Goal: Task Accomplishment & Management: Manage account settings

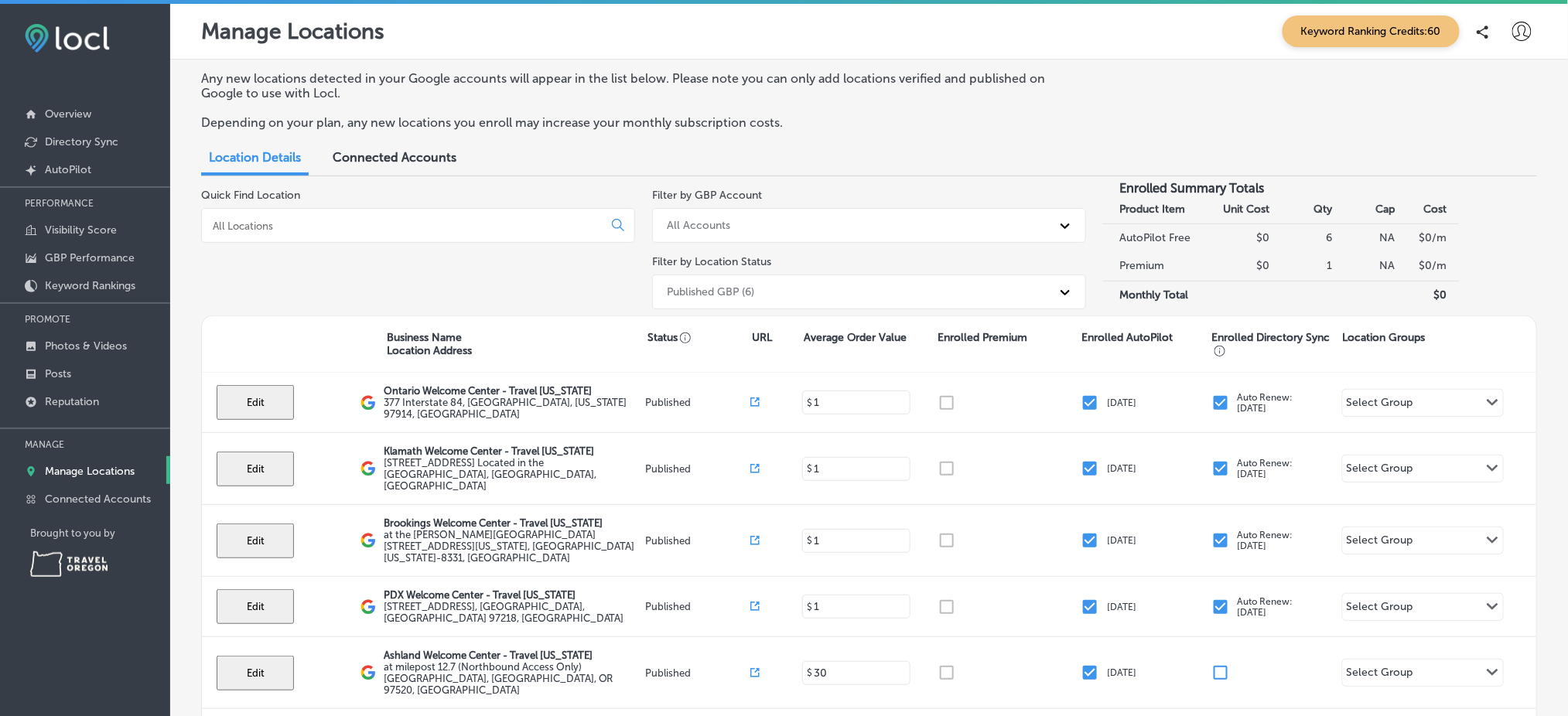
scroll to position [131, 0]
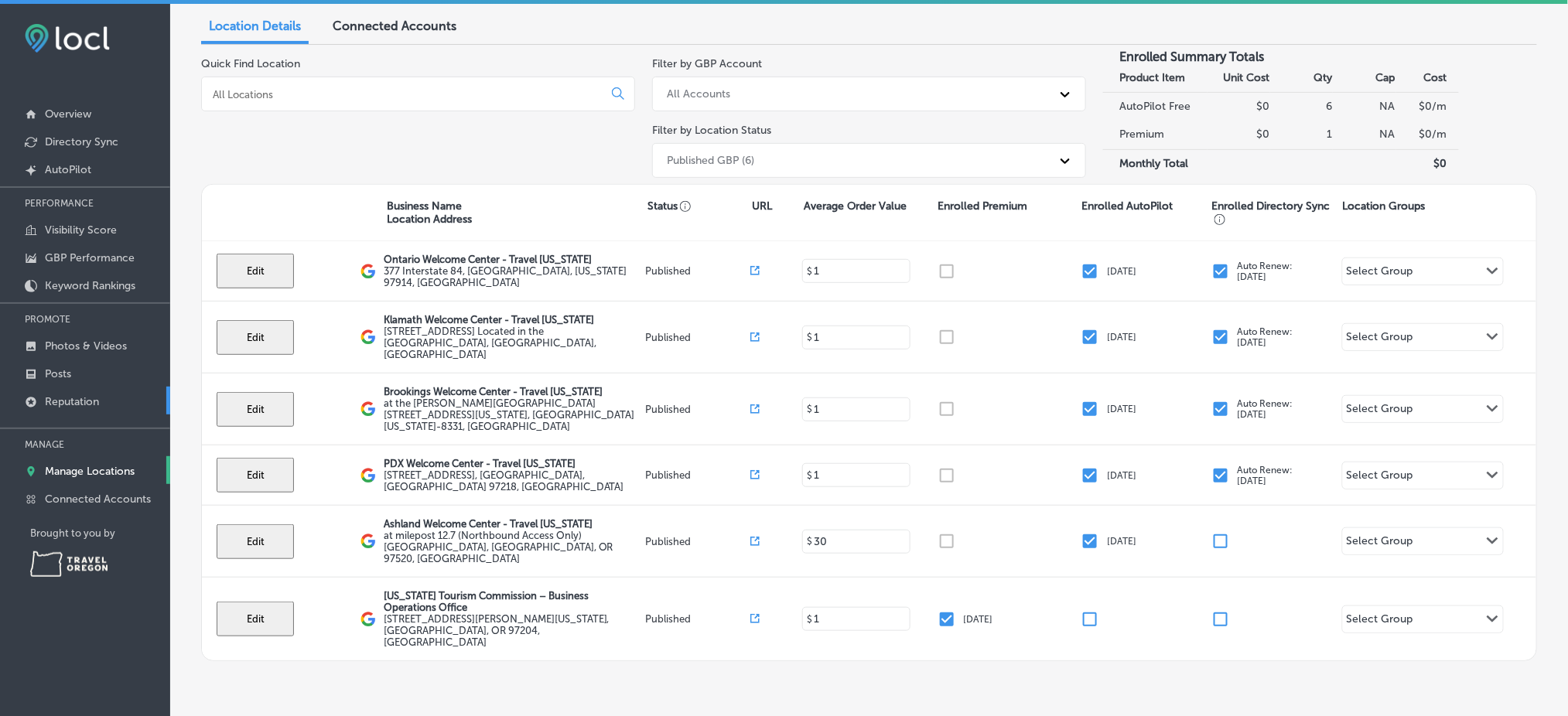
click at [114, 393] on link "Reputation" at bounding box center [85, 401] width 170 height 28
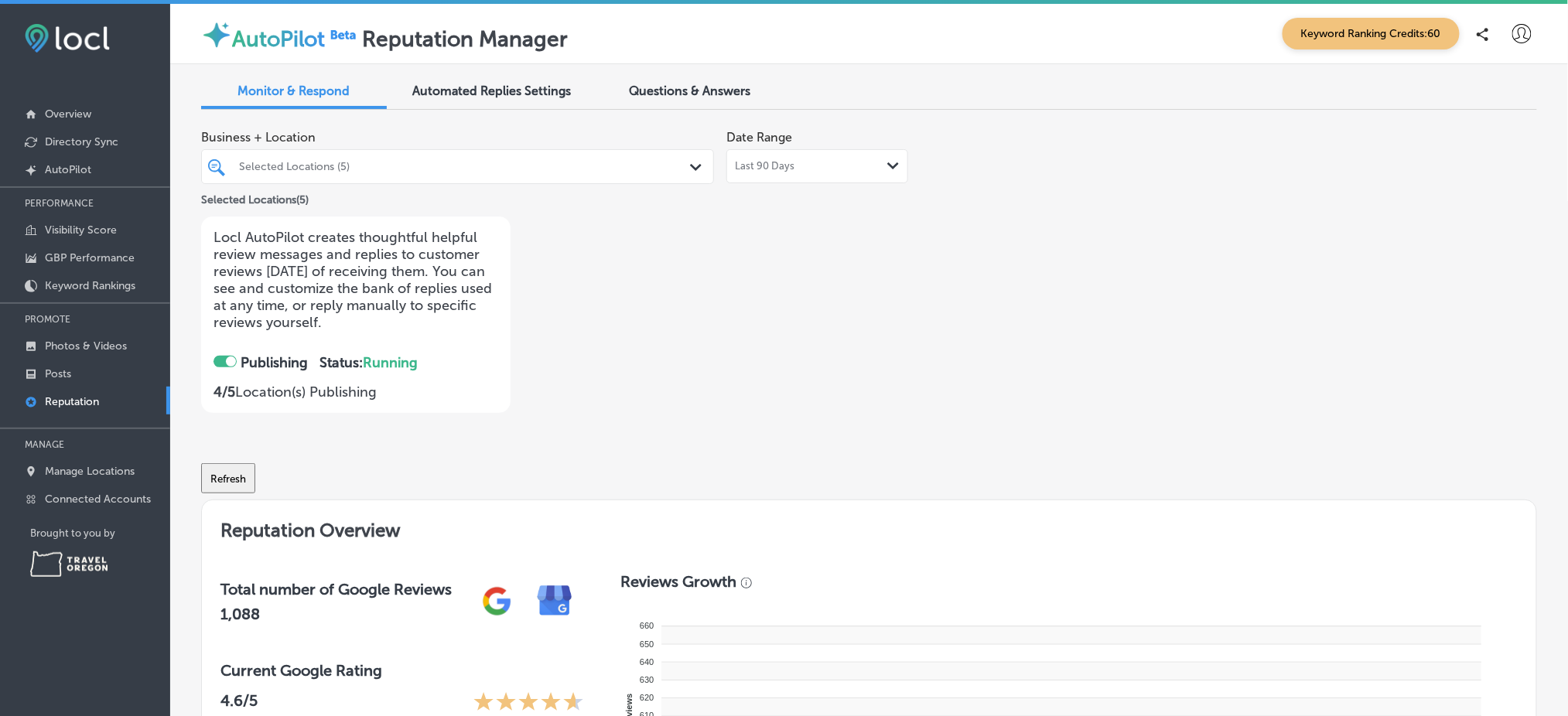
checkbox input "true"
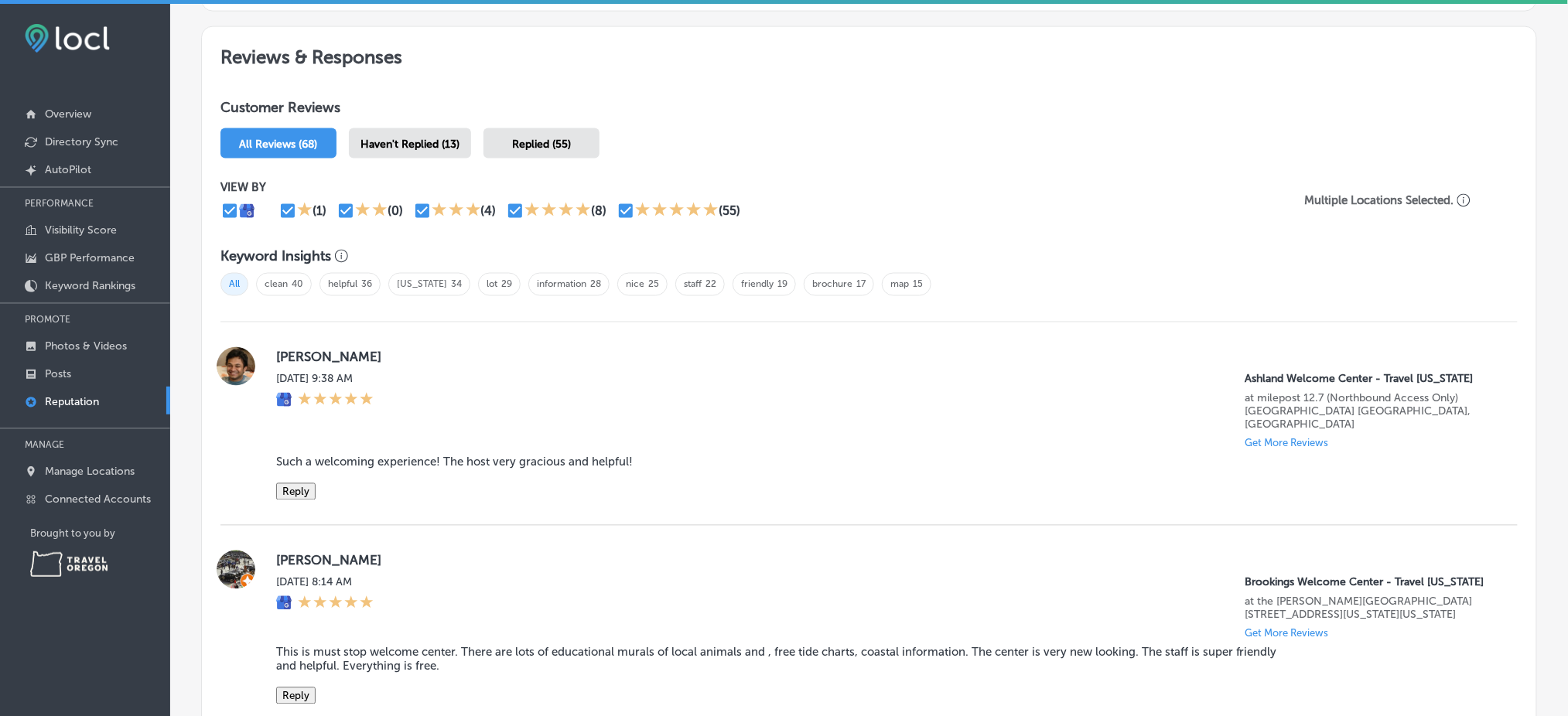
scroll to position [836, 0]
click at [75, 262] on link "GBP Performance" at bounding box center [85, 256] width 170 height 28
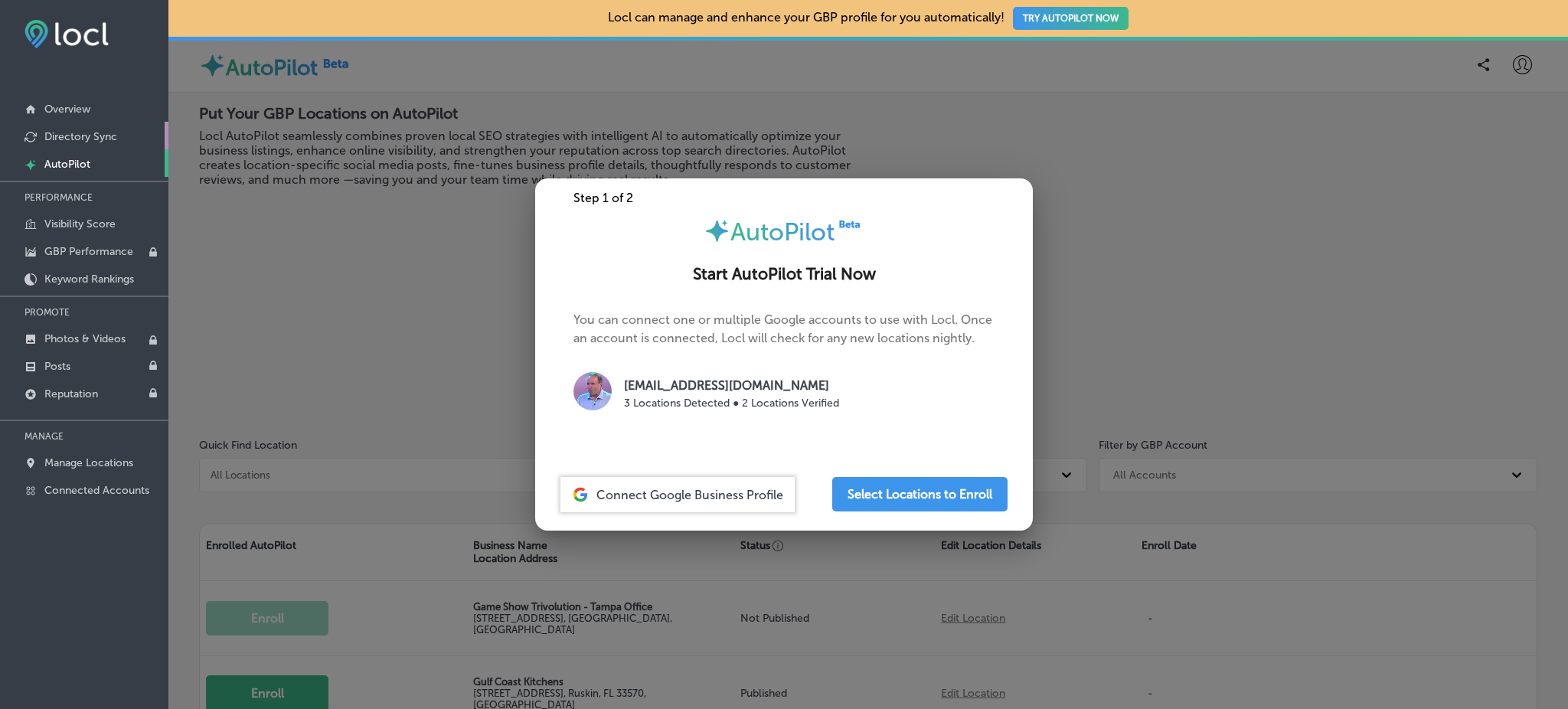
click at [103, 136] on p "Directory Sync" at bounding box center [81, 136] width 73 height 13
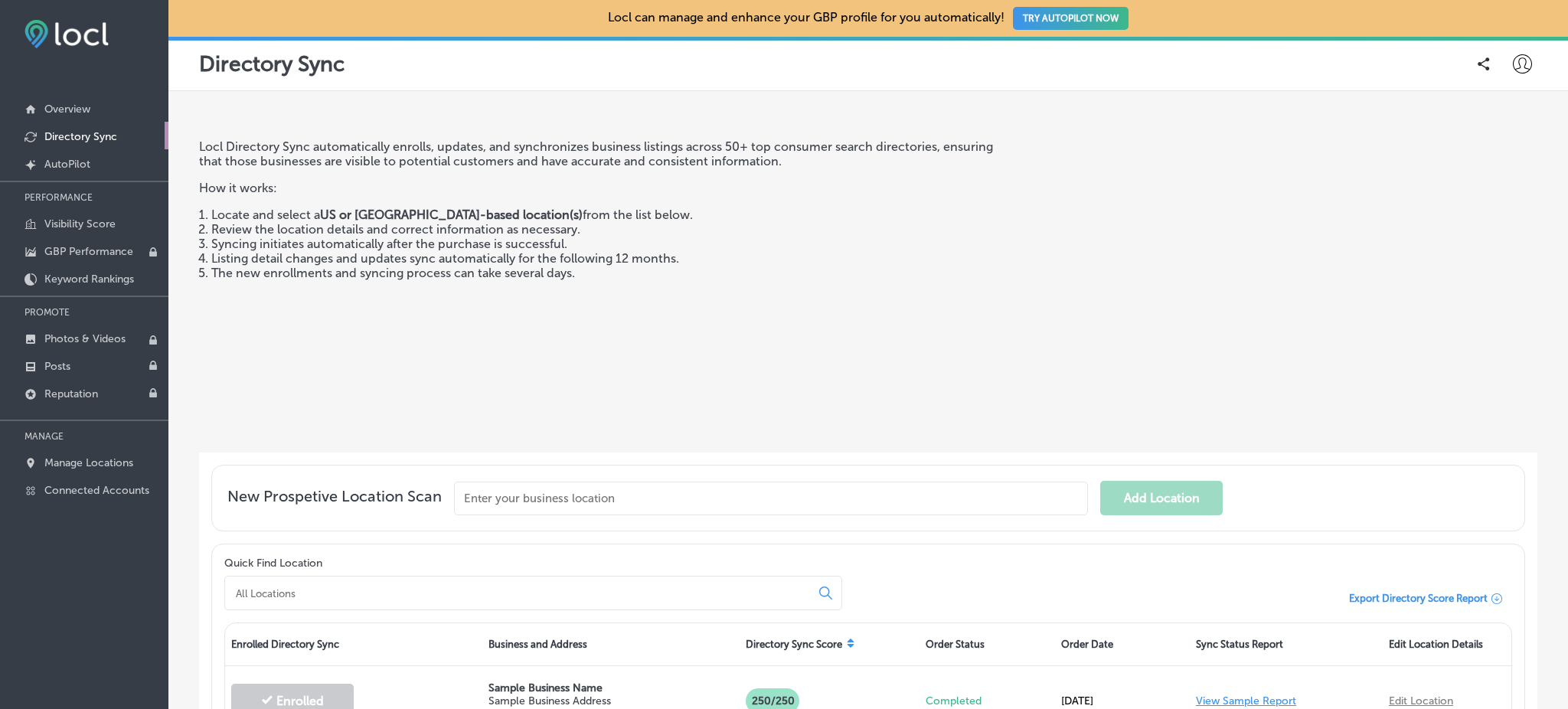
scroll to position [205, 0]
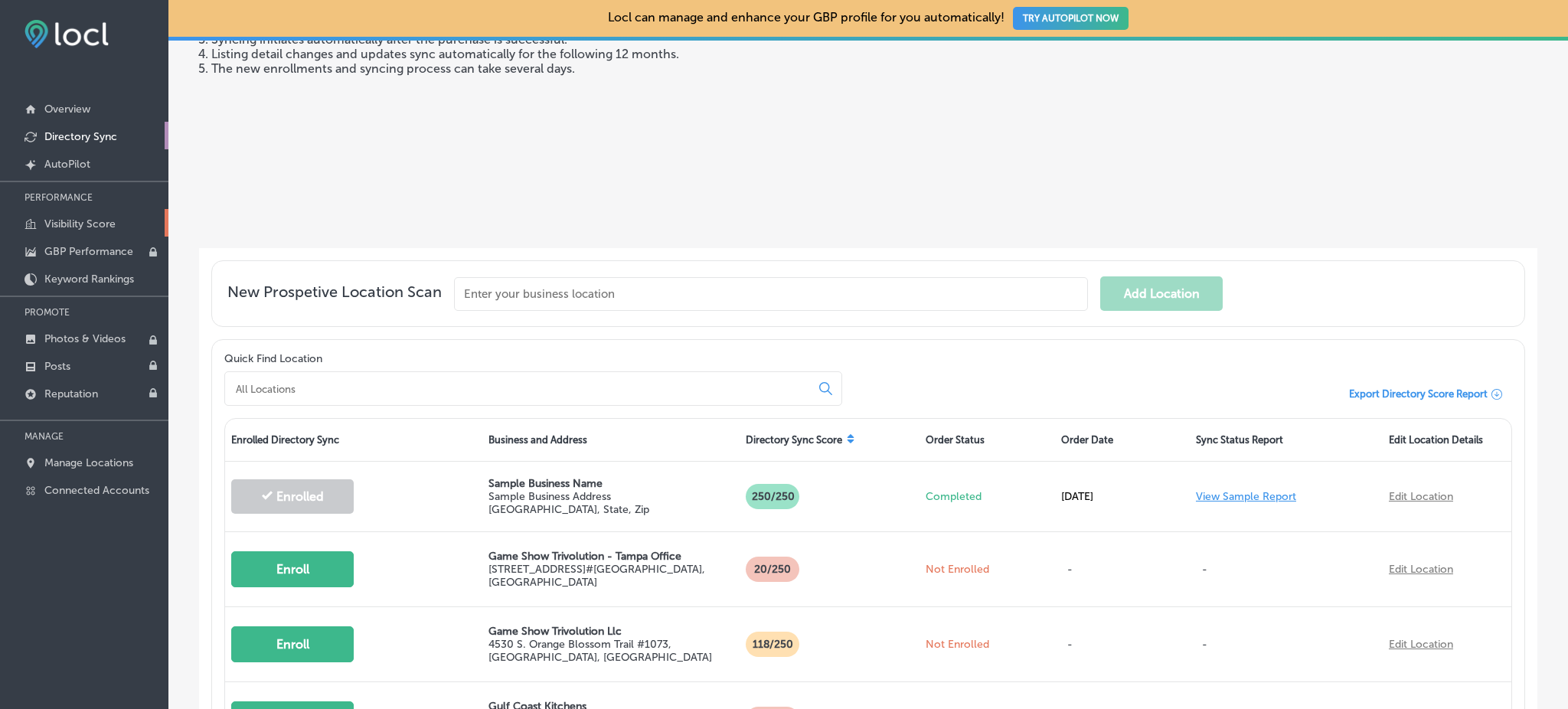
click at [108, 219] on p "Visibility Score" at bounding box center [80, 224] width 71 height 13
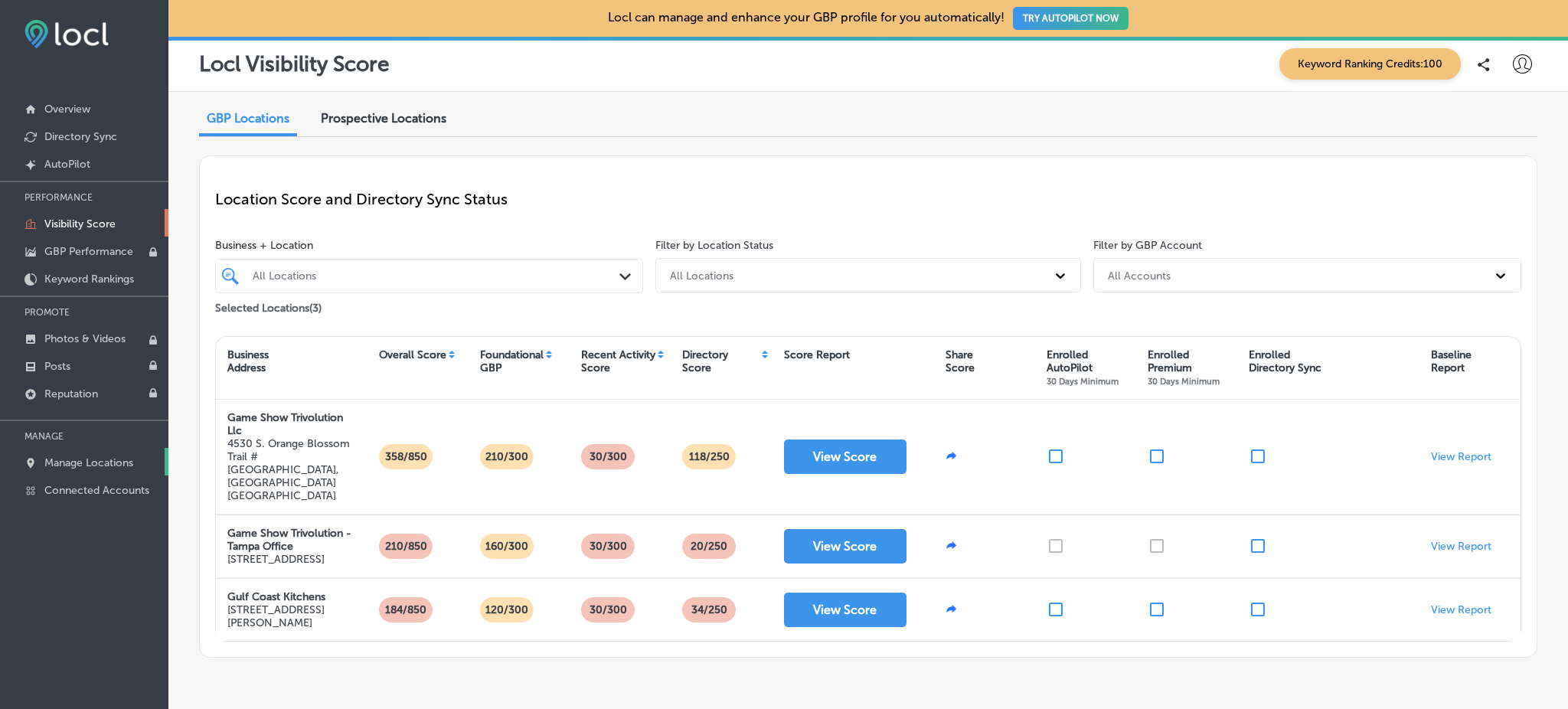
click at [88, 465] on link "Manage Locations" at bounding box center [84, 462] width 169 height 28
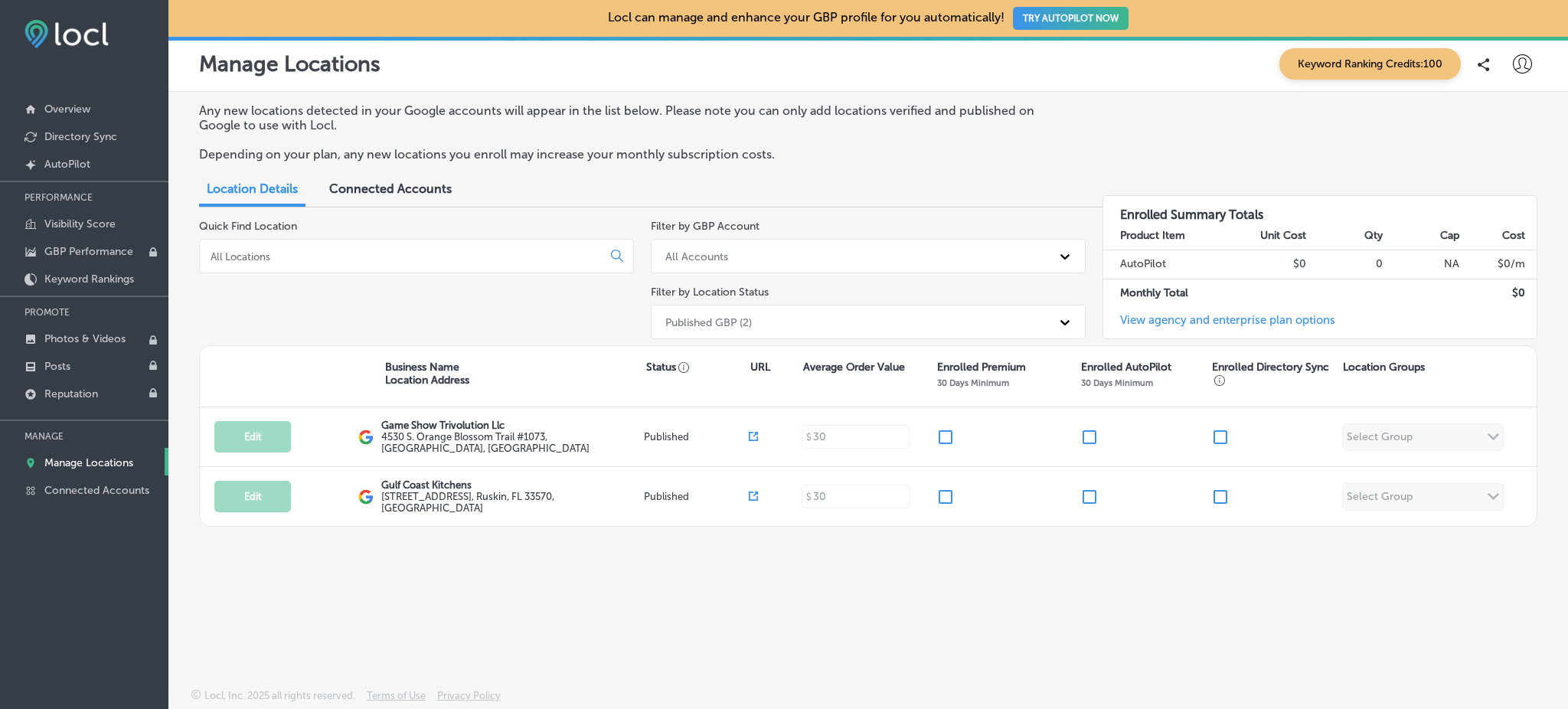
click at [1524, 65] on icon at bounding box center [1522, 64] width 19 height 19
click at [1515, 122] on p "My Account" at bounding box center [1500, 119] width 69 height 18
select select "US"
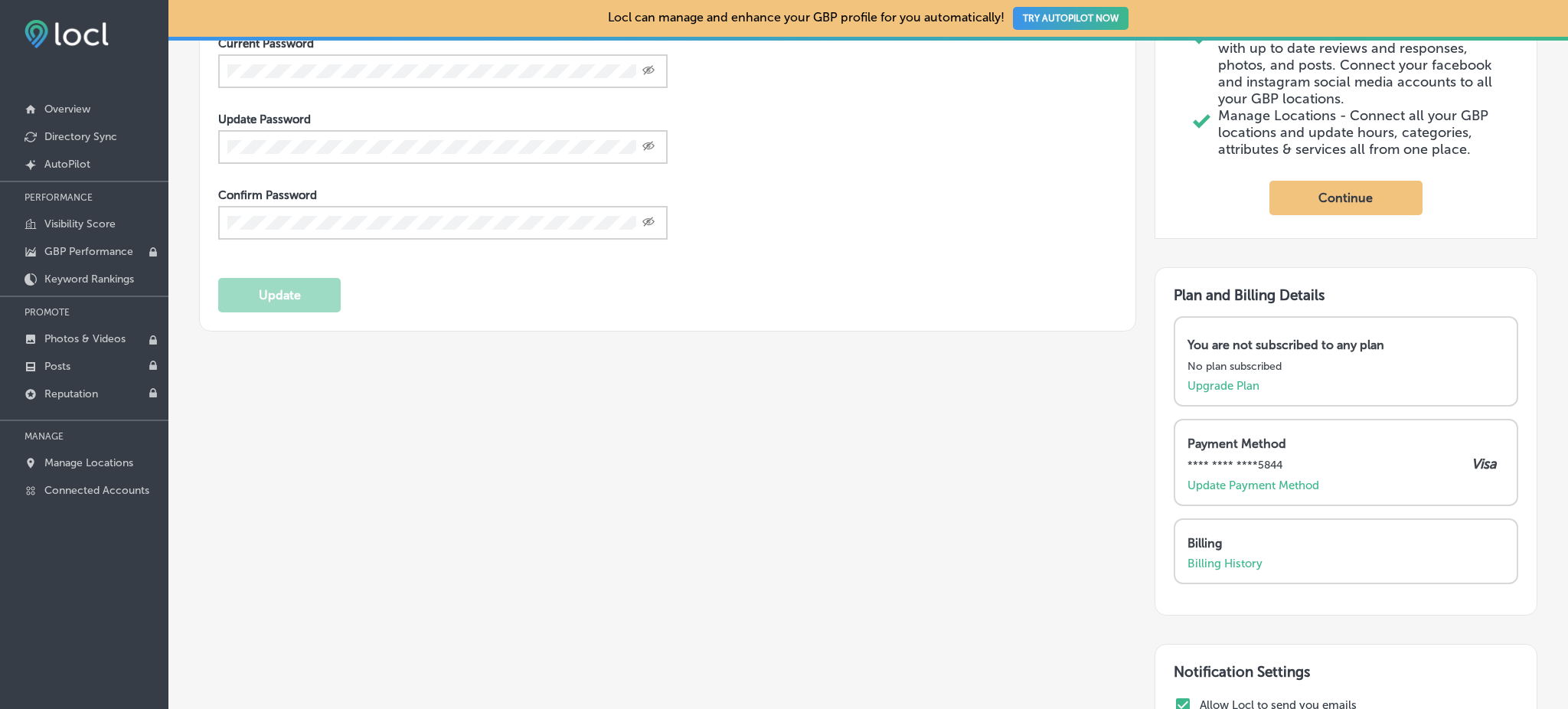
scroll to position [402, 0]
click at [1219, 571] on p "Billing History" at bounding box center [1224, 564] width 75 height 14
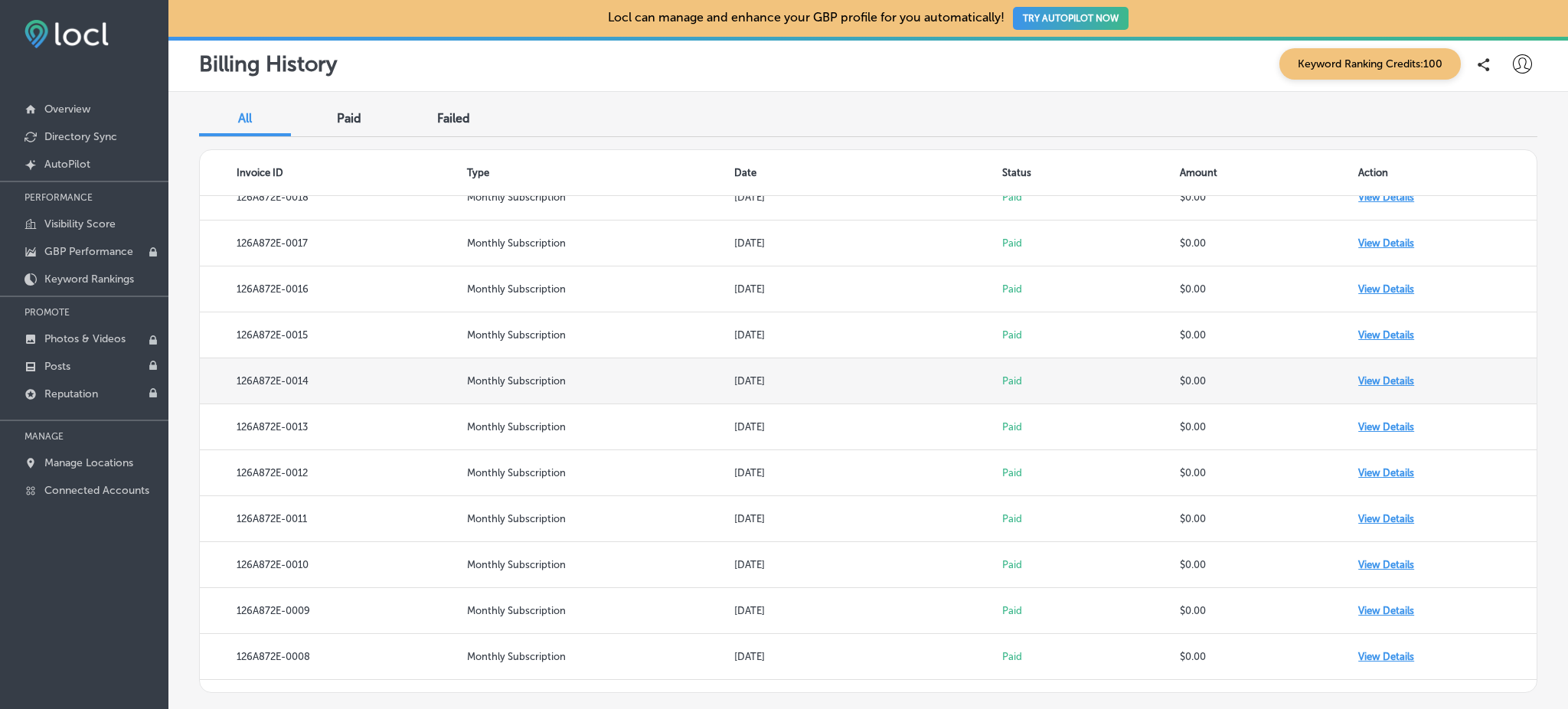
scroll to position [120, 0]
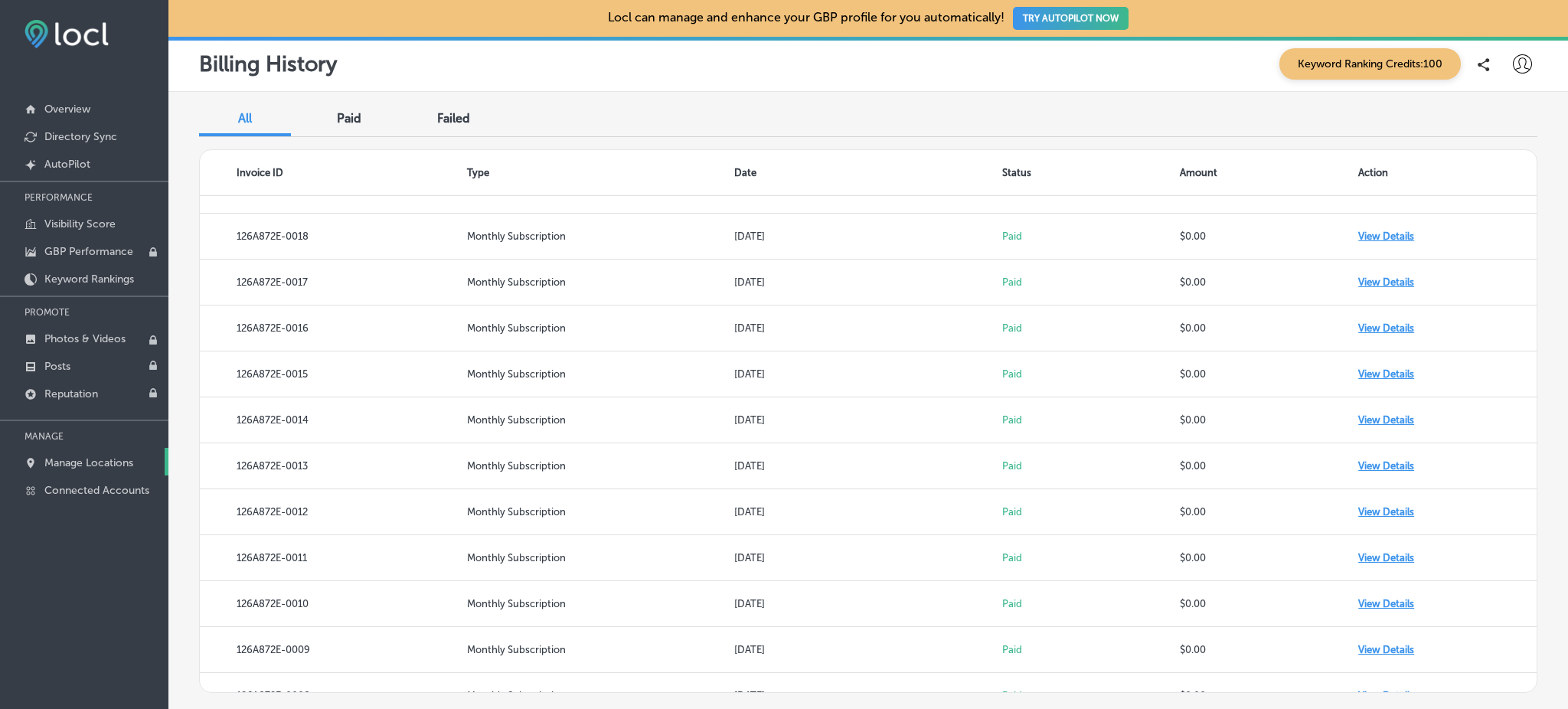
click at [59, 462] on p "Manage Locations" at bounding box center [89, 462] width 89 height 13
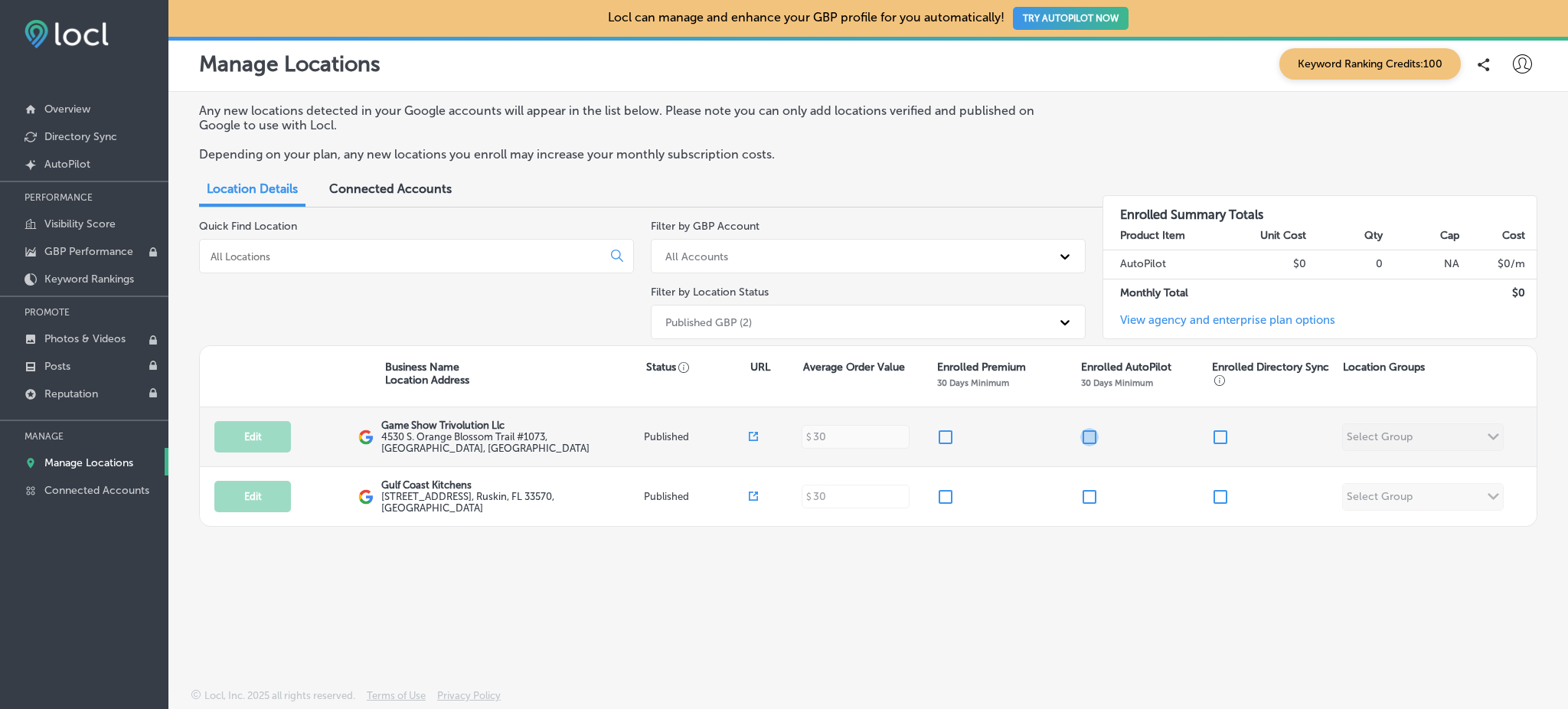
click at [1095, 434] on input "checkbox" at bounding box center [1089, 436] width 18 height 18
checkbox input "false"
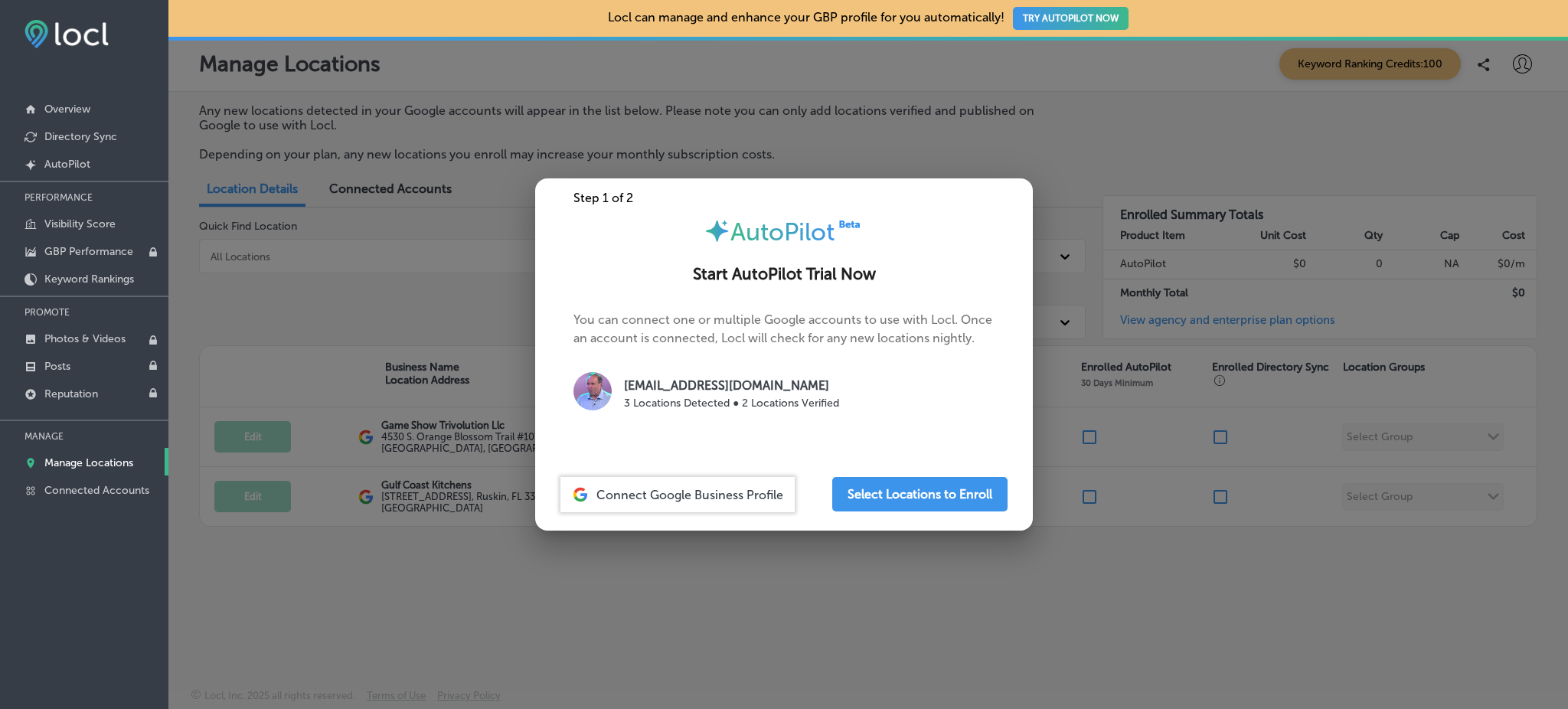
click at [948, 609] on div at bounding box center [784, 354] width 1568 height 709
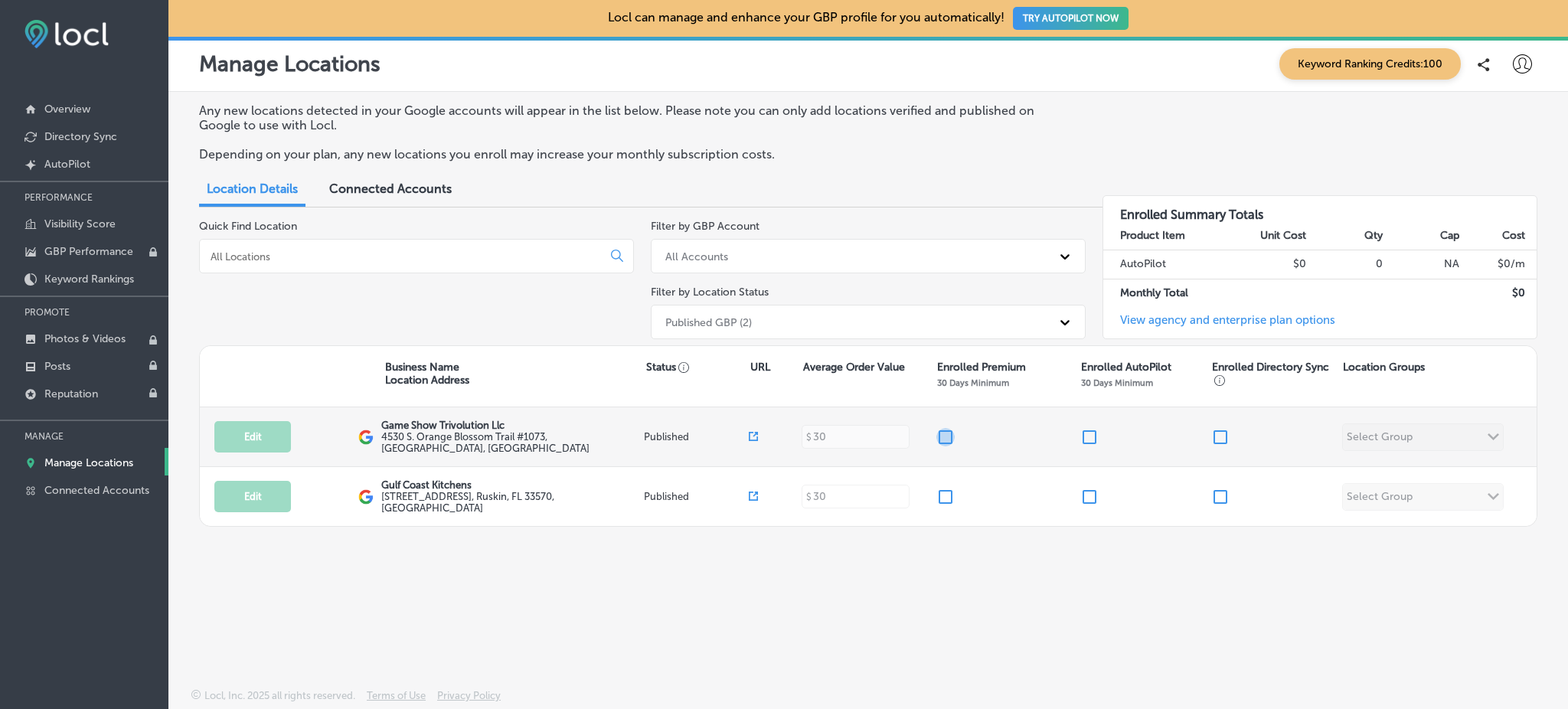
click at [948, 435] on input "checkbox" at bounding box center [944, 436] width 18 height 18
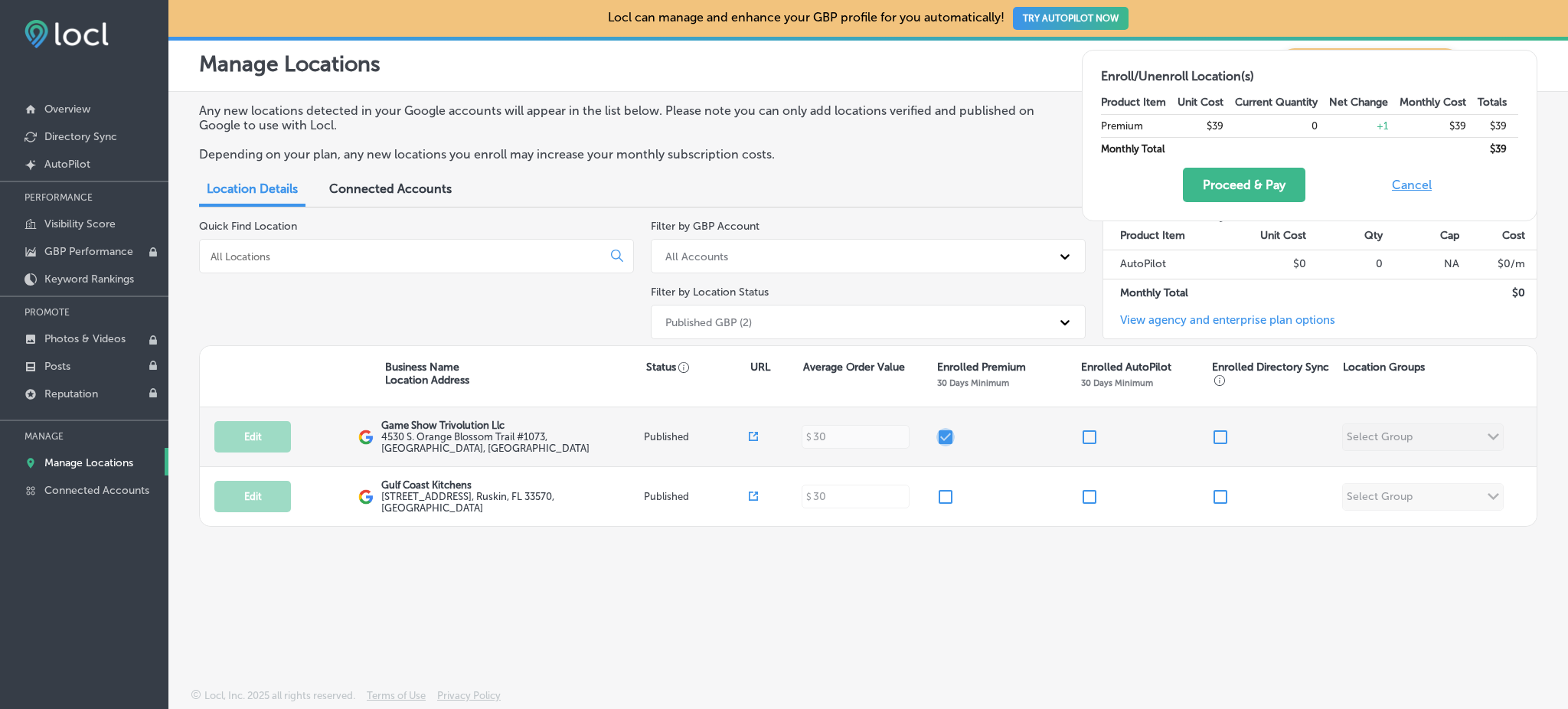
click at [948, 435] on input "checkbox" at bounding box center [944, 436] width 18 height 18
checkbox input "false"
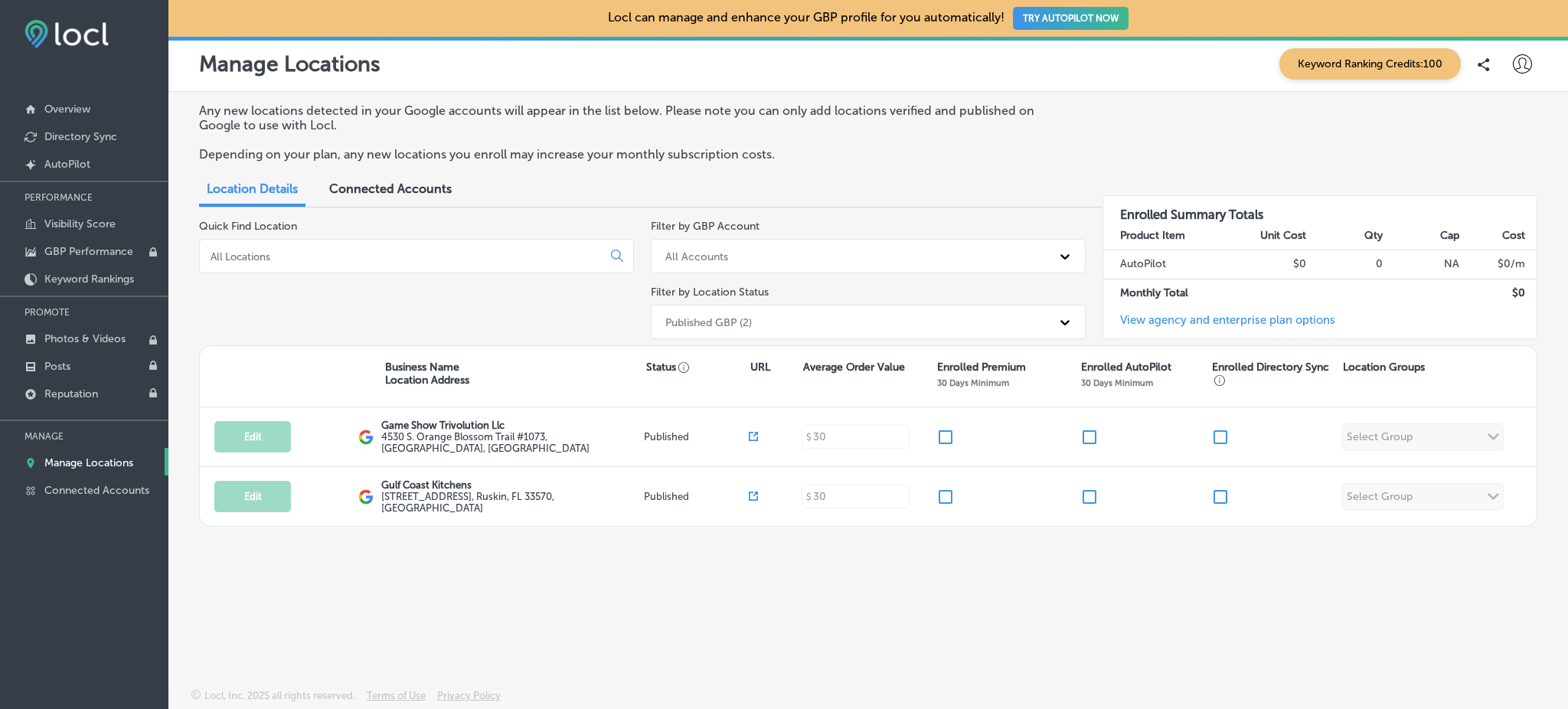
click at [942, 583] on div "Any new locations detected in your Google accounts will appear in the list belo…" at bounding box center [868, 354] width 1399 height 525
click at [67, 219] on p "Visibility Score" at bounding box center [80, 224] width 71 height 13
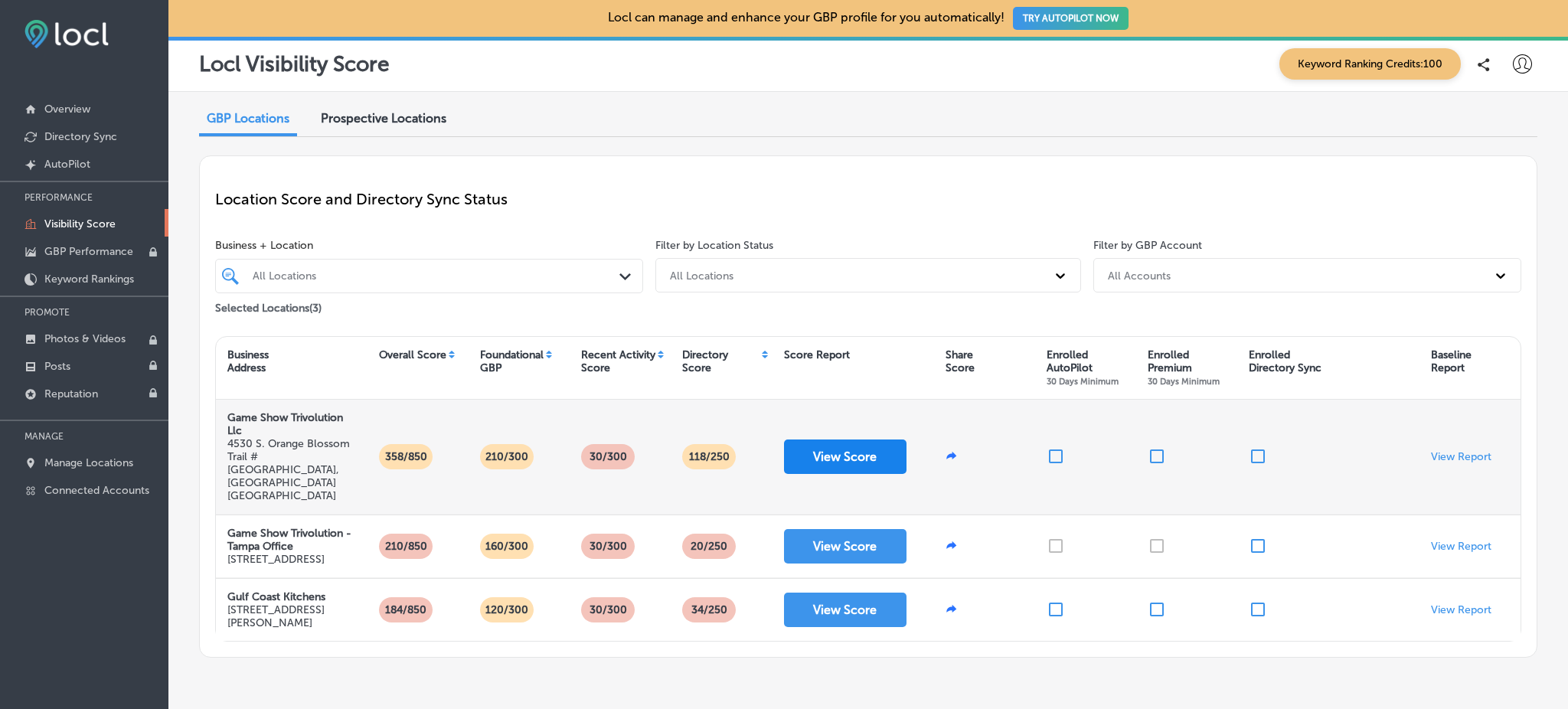
click at [828, 447] on button "View Score" at bounding box center [845, 457] width 122 height 34
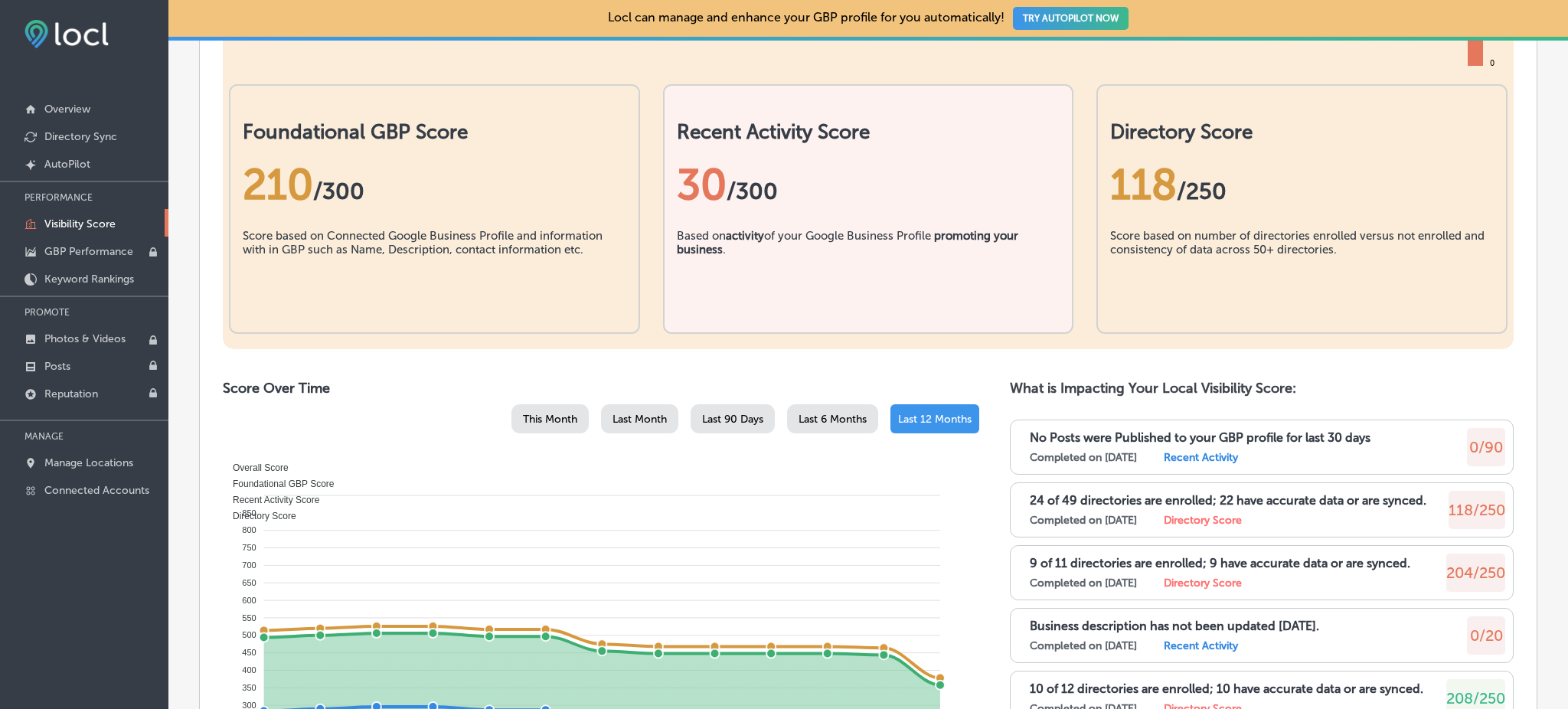
scroll to position [386, 0]
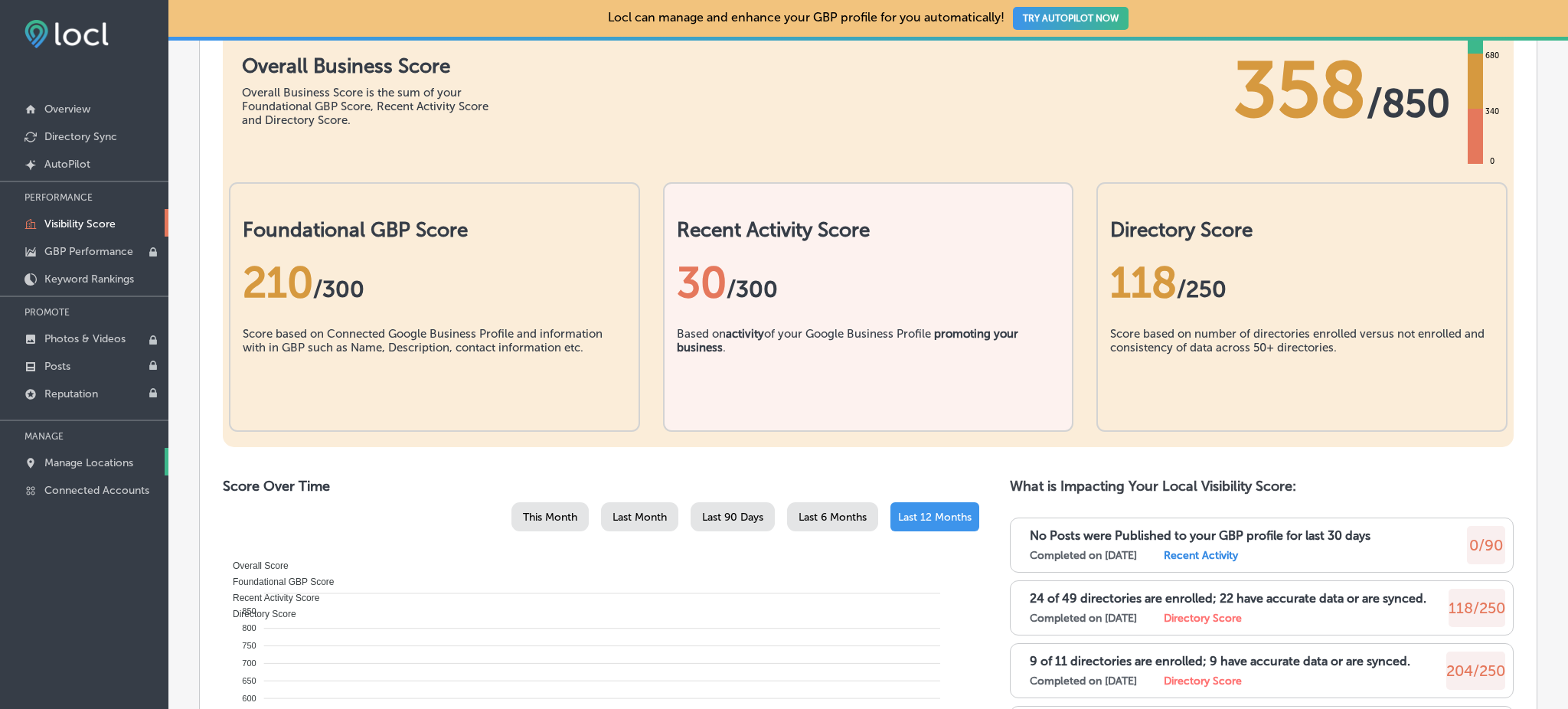
click at [79, 463] on p "Manage Locations" at bounding box center [89, 462] width 89 height 13
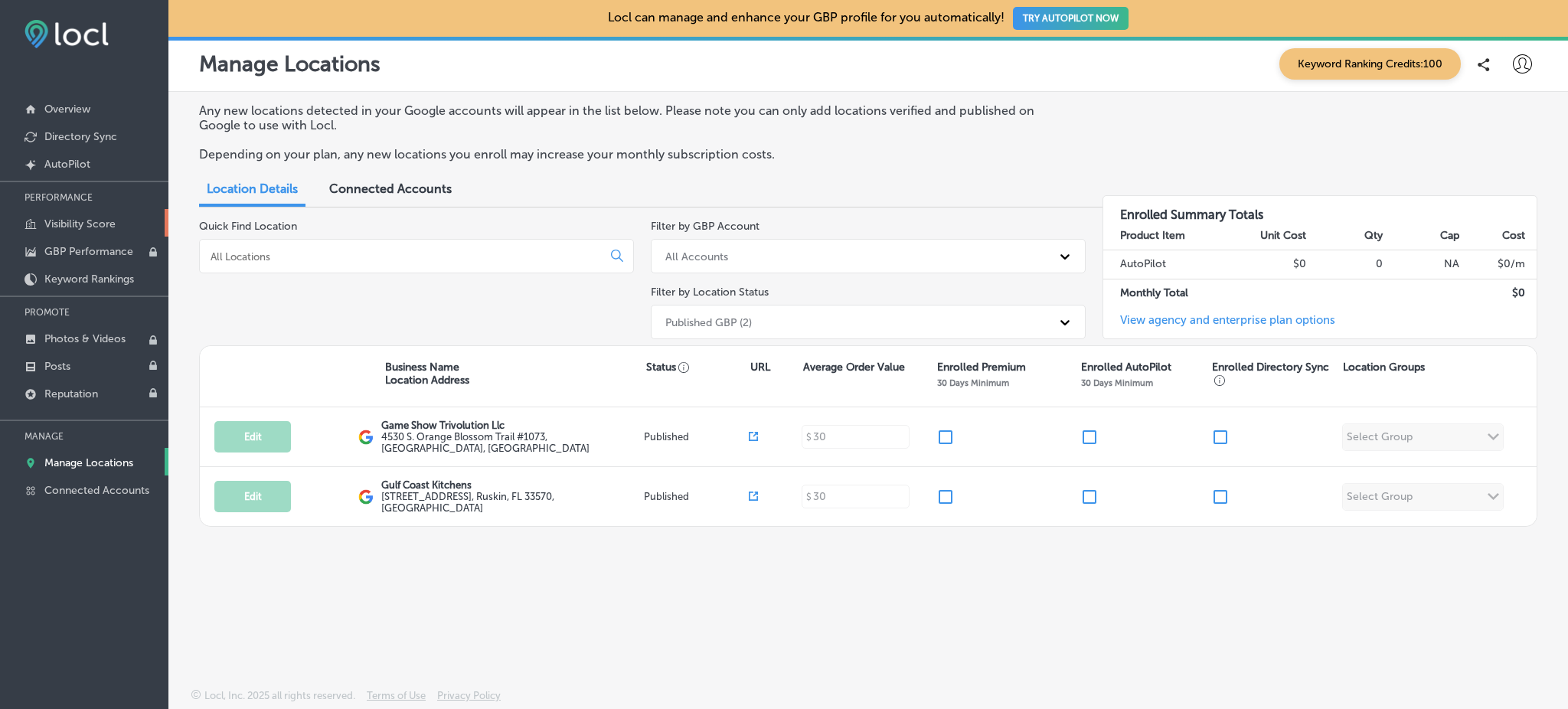
click at [94, 227] on p "Visibility Score" at bounding box center [80, 224] width 71 height 13
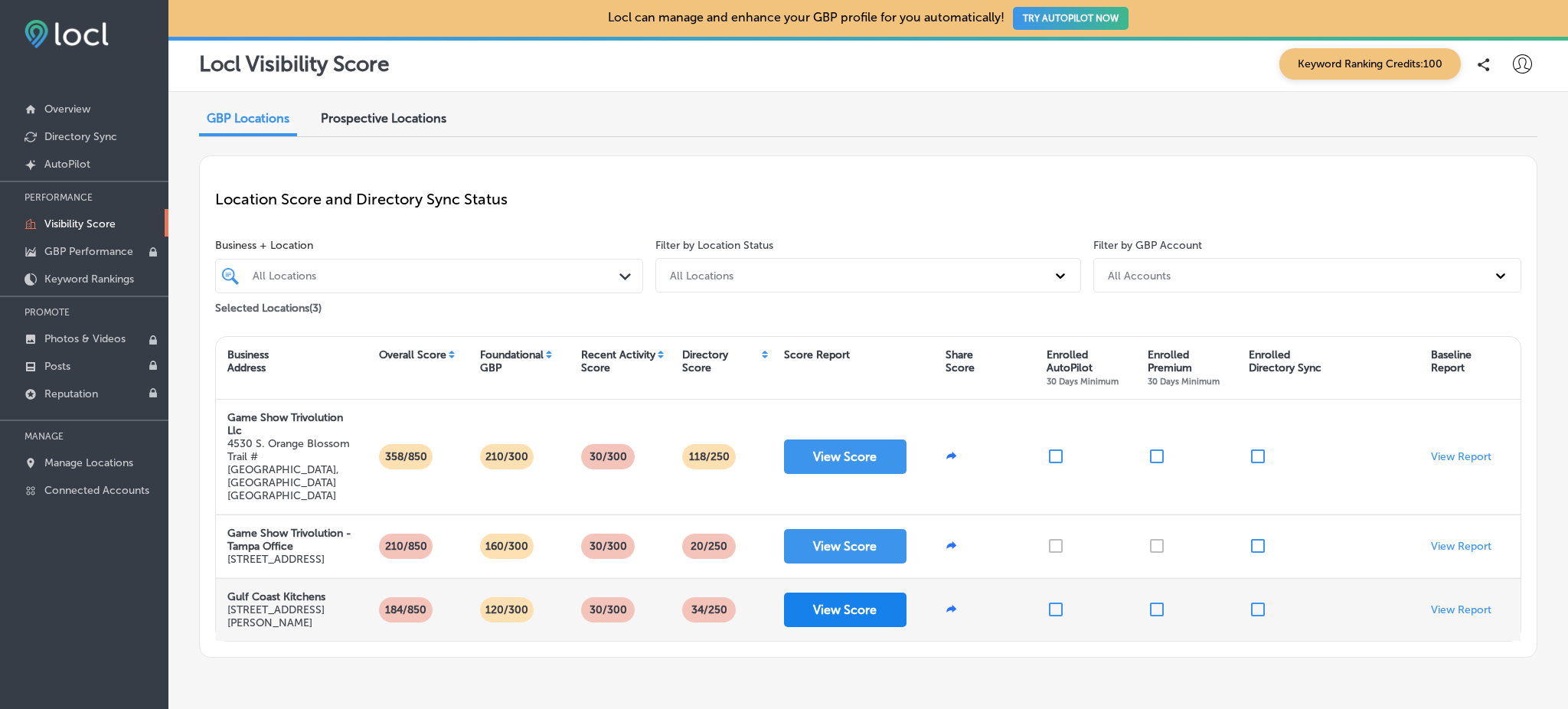
click at [817, 594] on button "View Score" at bounding box center [845, 610] width 122 height 34
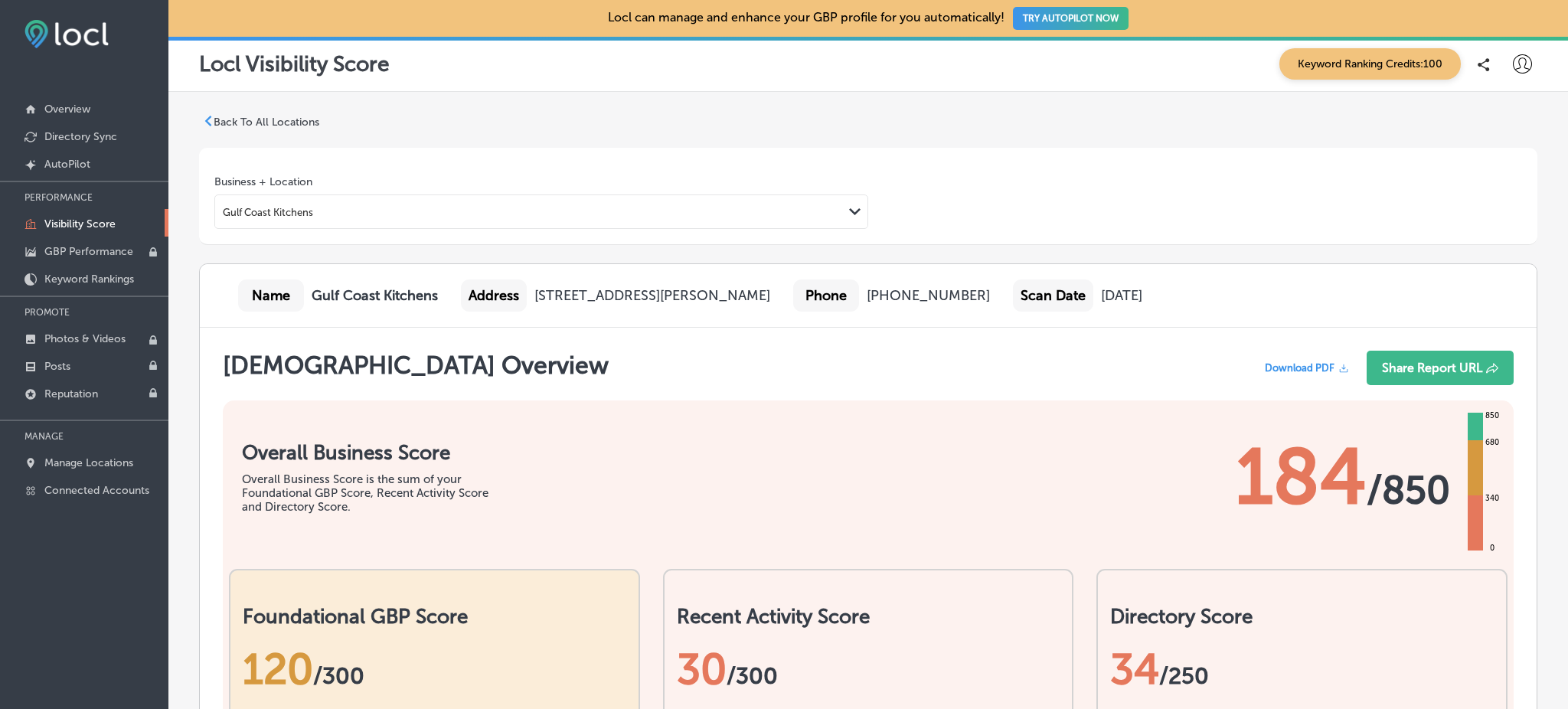
click at [1513, 66] on icon at bounding box center [1522, 64] width 19 height 19
click at [1510, 120] on p "My Account" at bounding box center [1500, 119] width 69 height 18
select select "US"
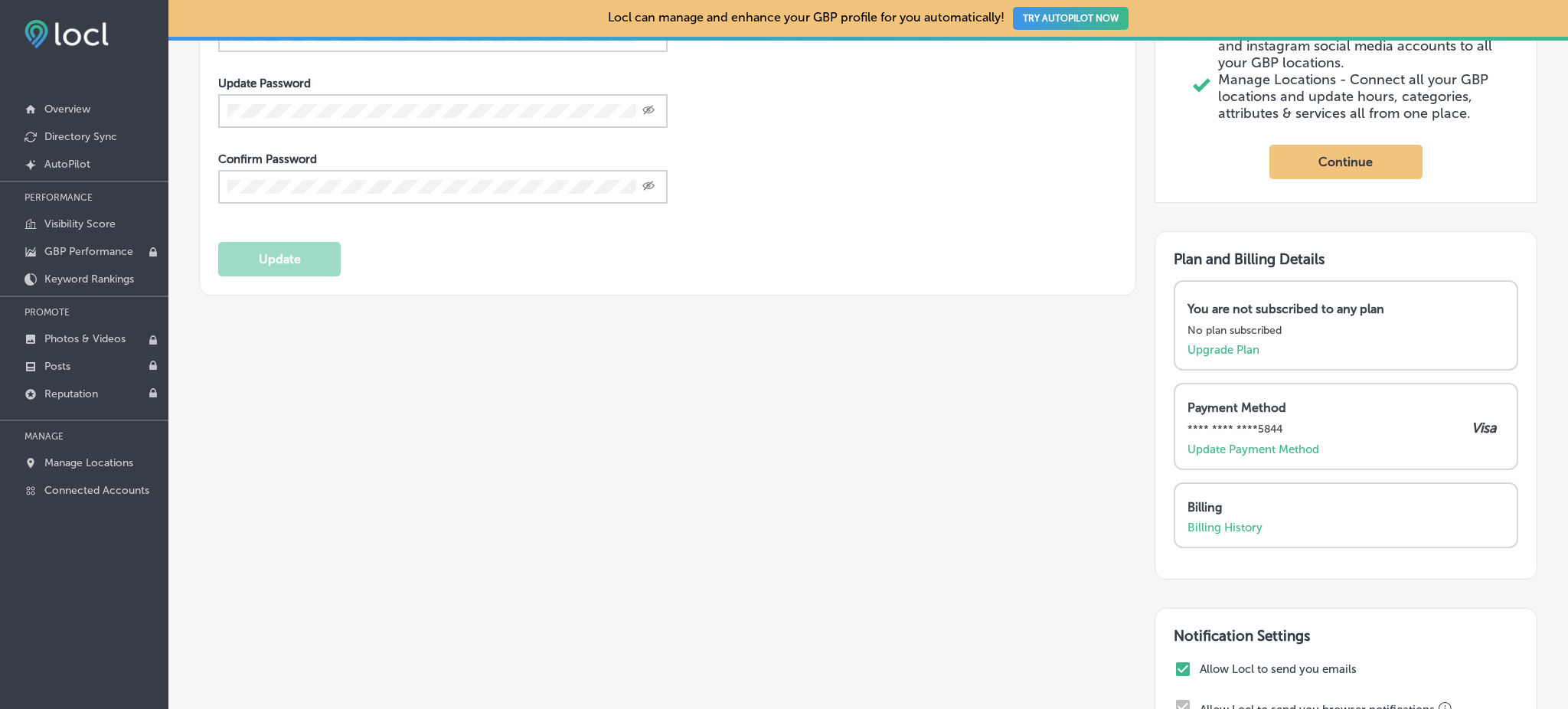
scroll to position [440, 0]
click at [1221, 533] on p "Billing History" at bounding box center [1224, 527] width 75 height 14
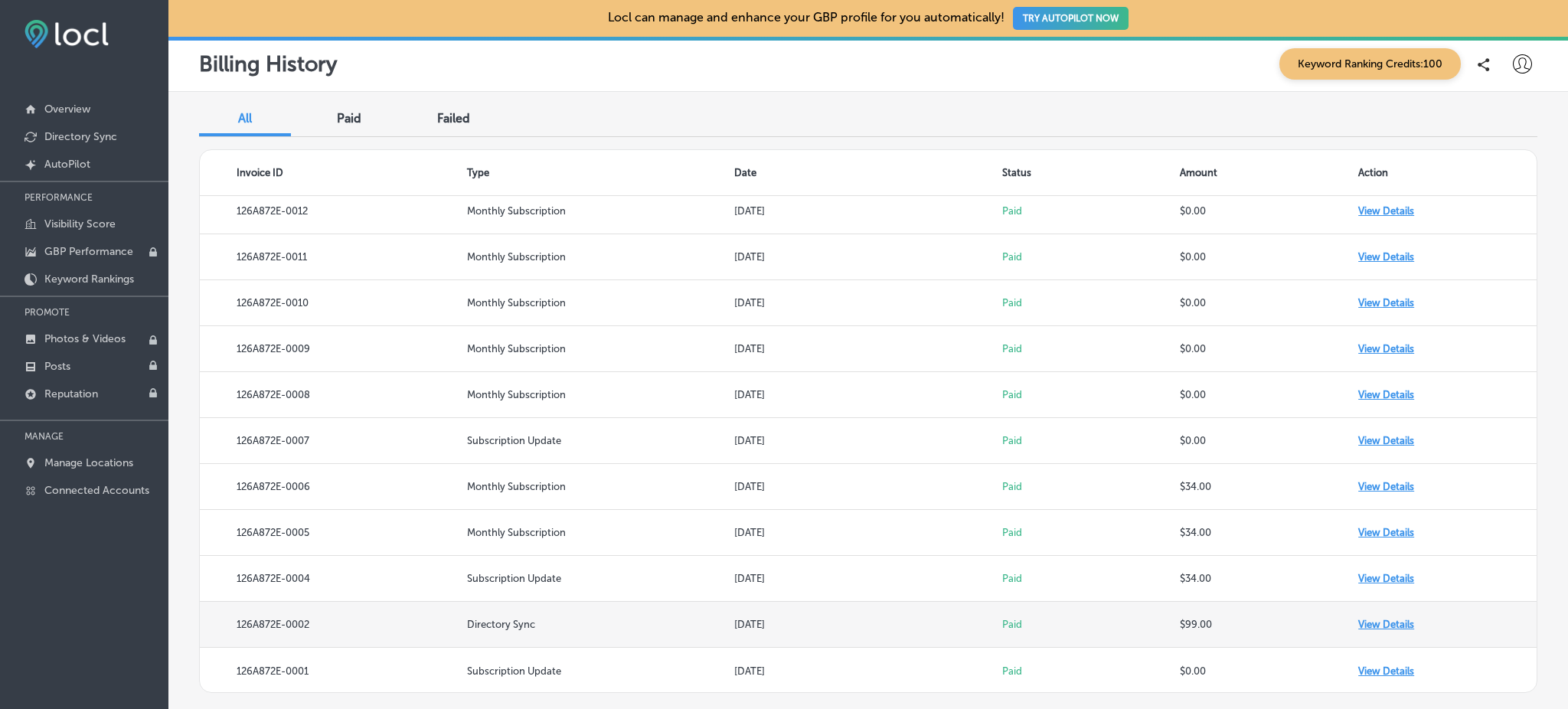
scroll to position [422, 0]
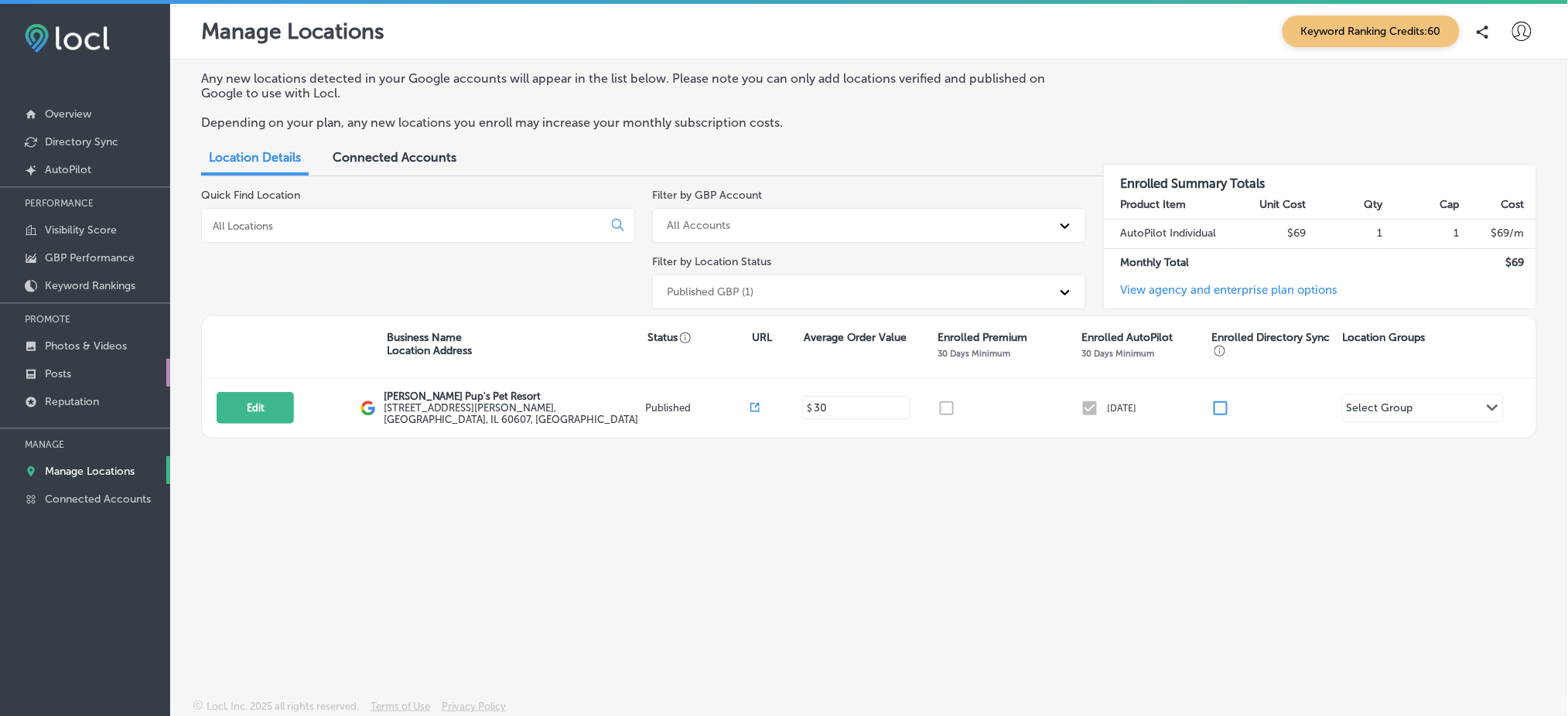
click at [89, 359] on link "Posts" at bounding box center [85, 373] width 170 height 28
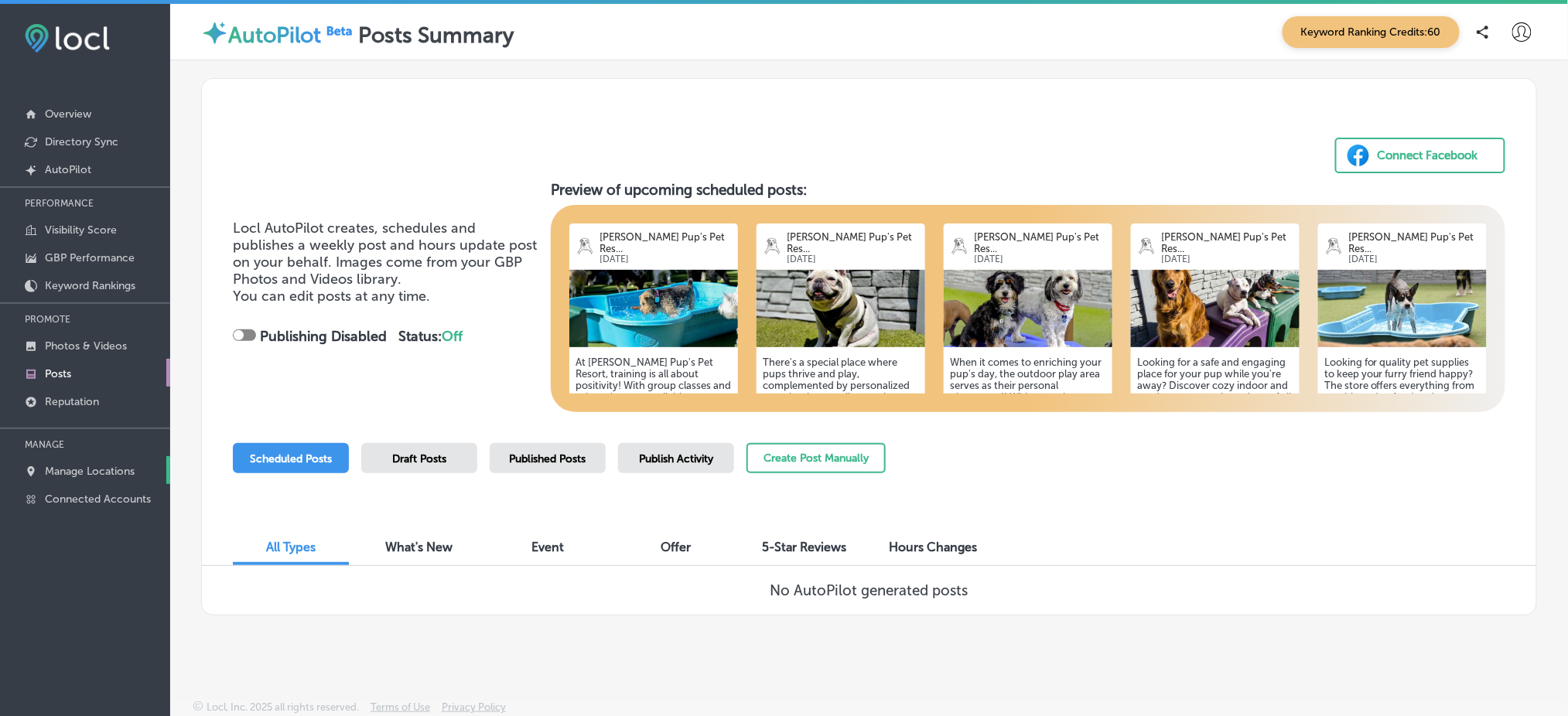
click at [78, 467] on p "Manage Locations" at bounding box center [90, 471] width 90 height 13
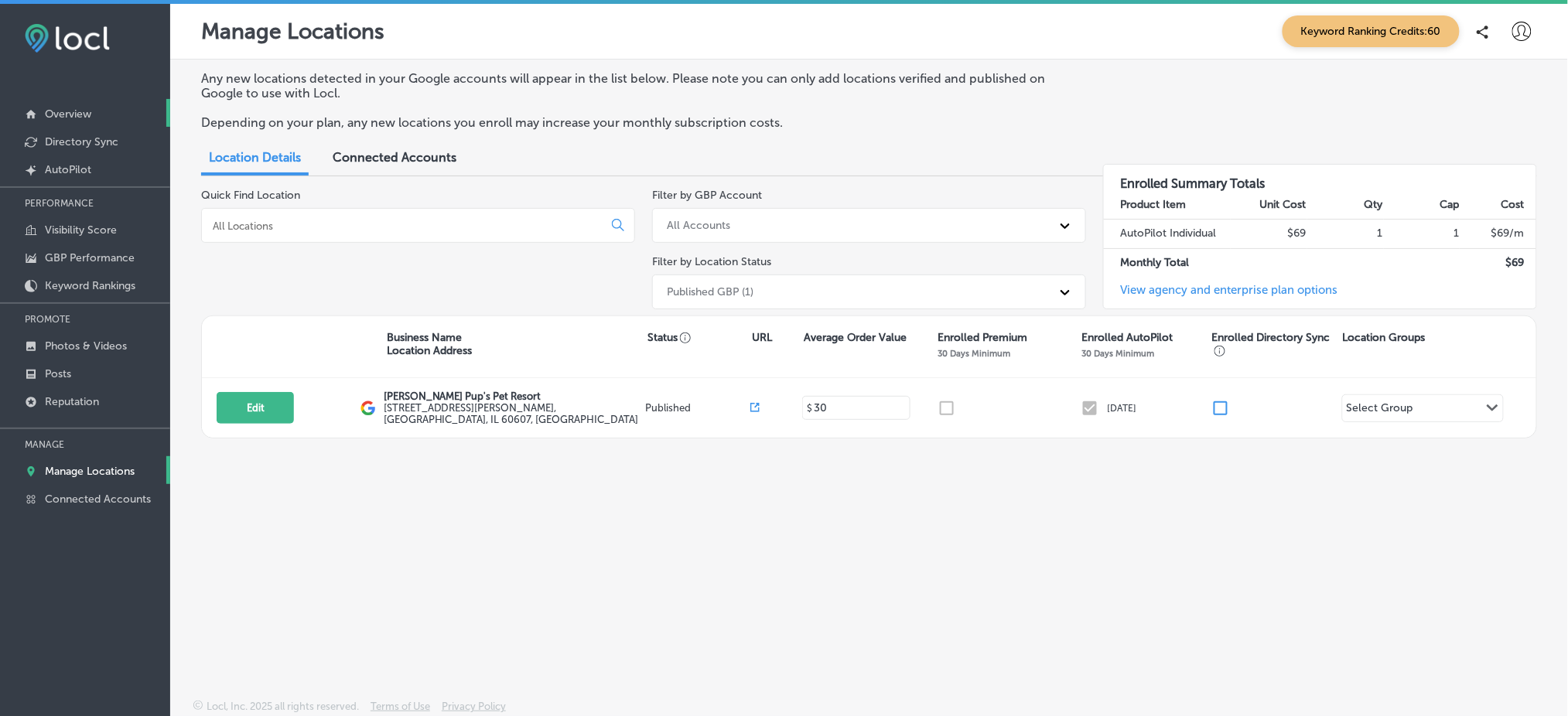
click at [63, 118] on p "Overview" at bounding box center [68, 114] width 46 height 13
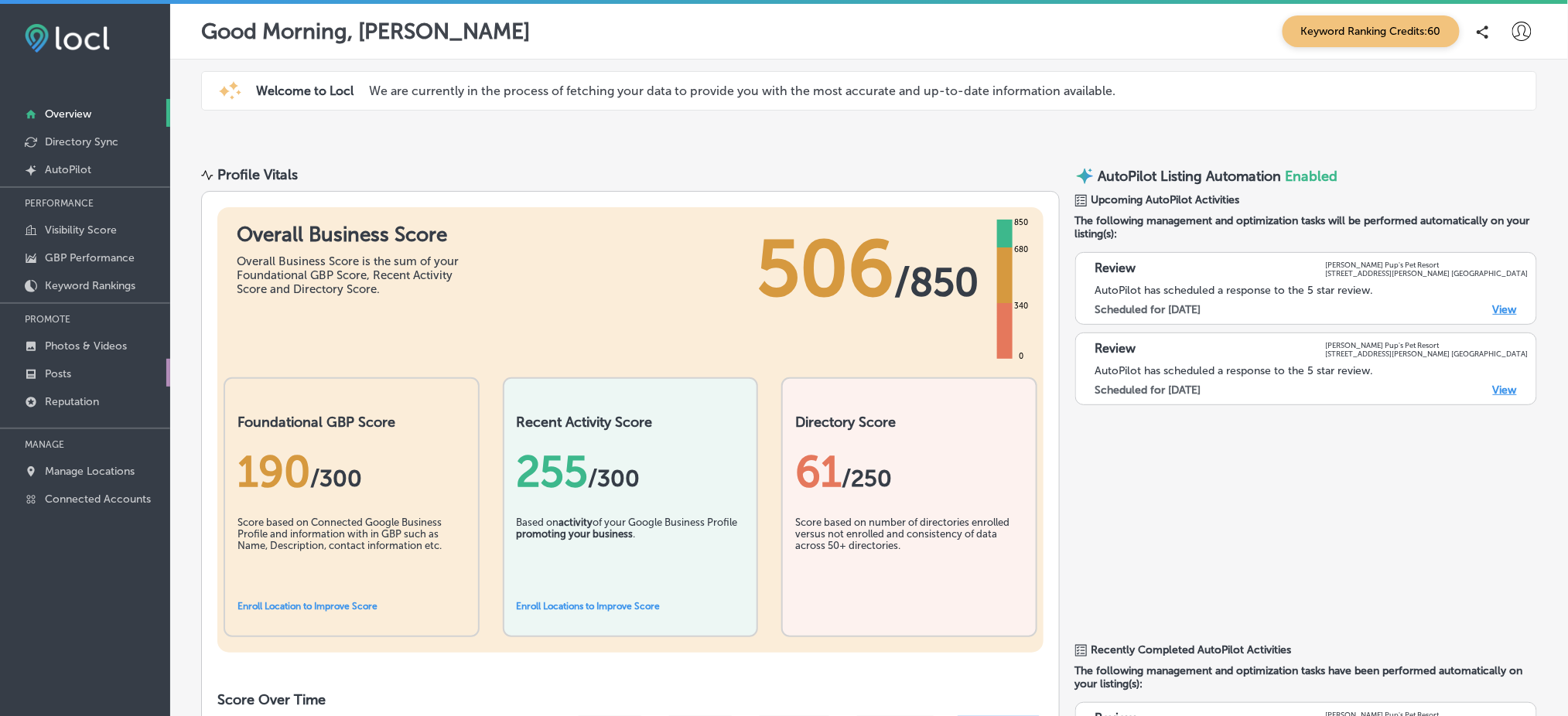
click at [92, 368] on link "Posts" at bounding box center [85, 373] width 170 height 28
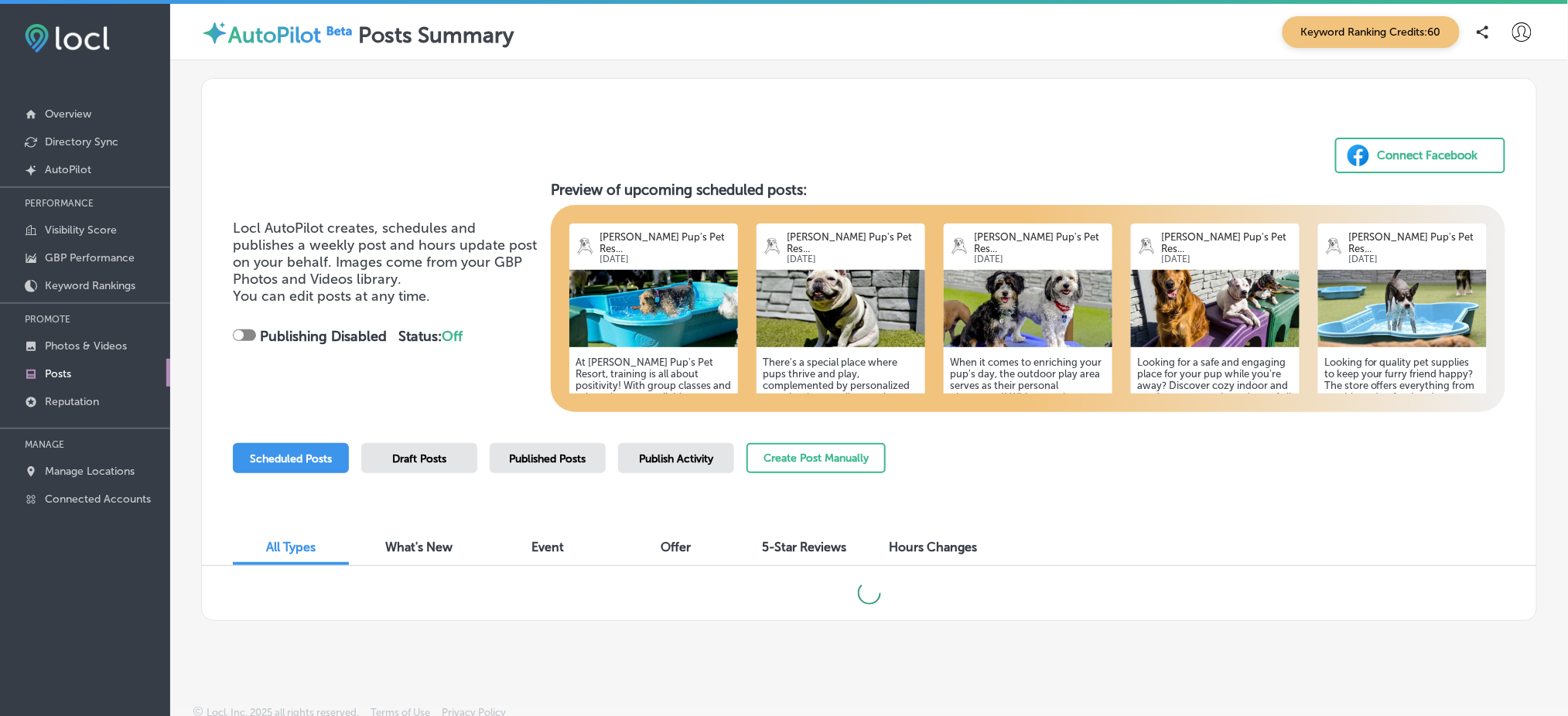
click at [641, 461] on span "Publish Activity" at bounding box center [675, 459] width 74 height 13
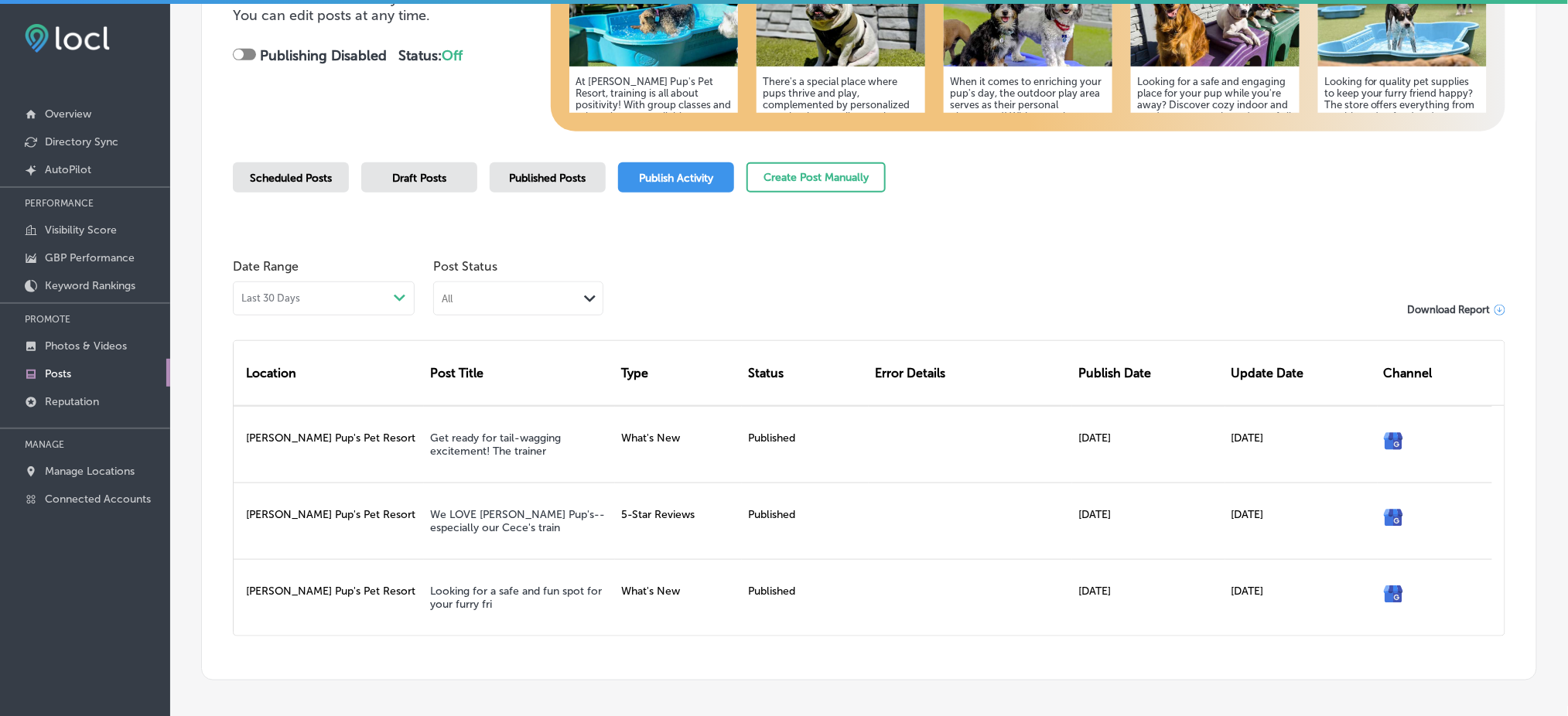
scroll to position [288, 0]
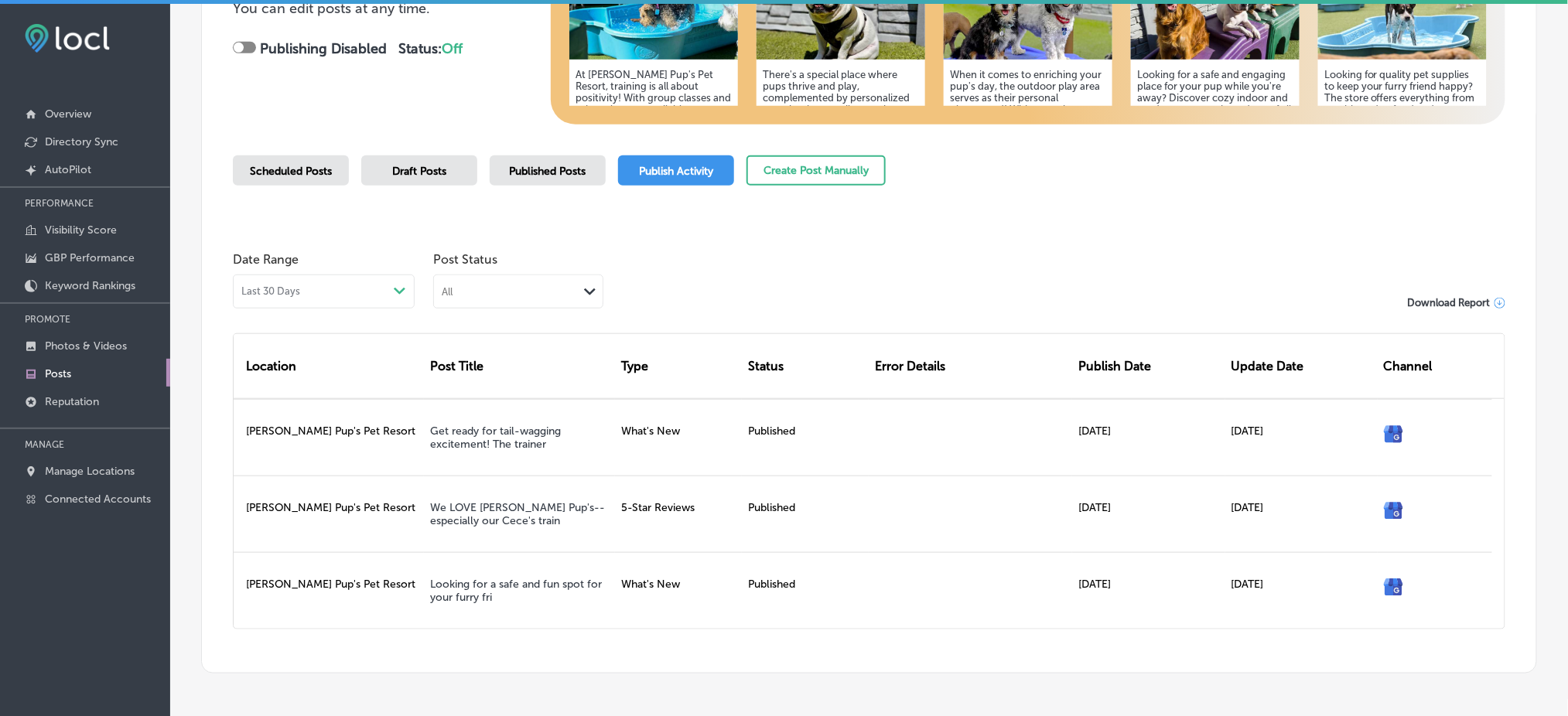
click at [278, 172] on span "Scheduled Posts" at bounding box center [290, 171] width 82 height 13
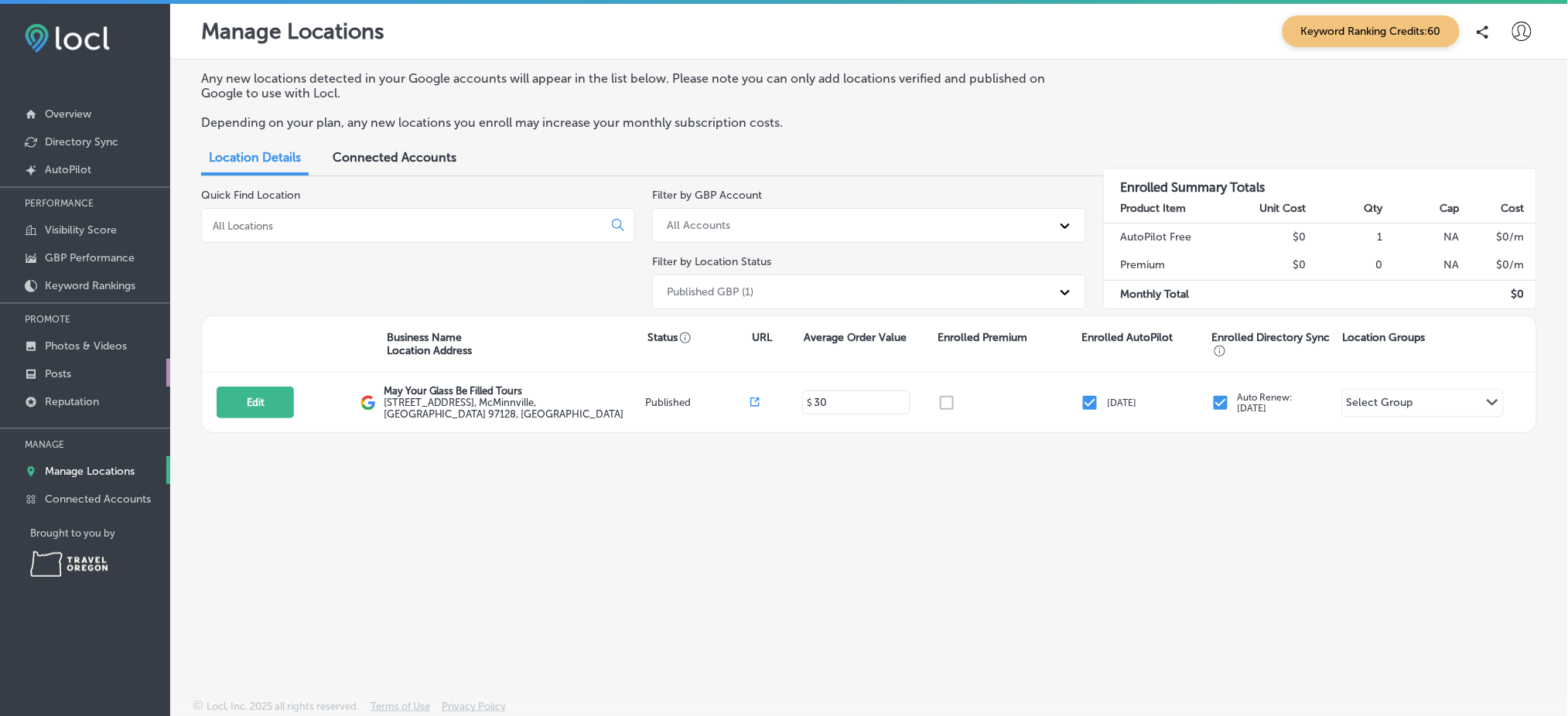
click at [106, 362] on link "Posts" at bounding box center [85, 373] width 170 height 28
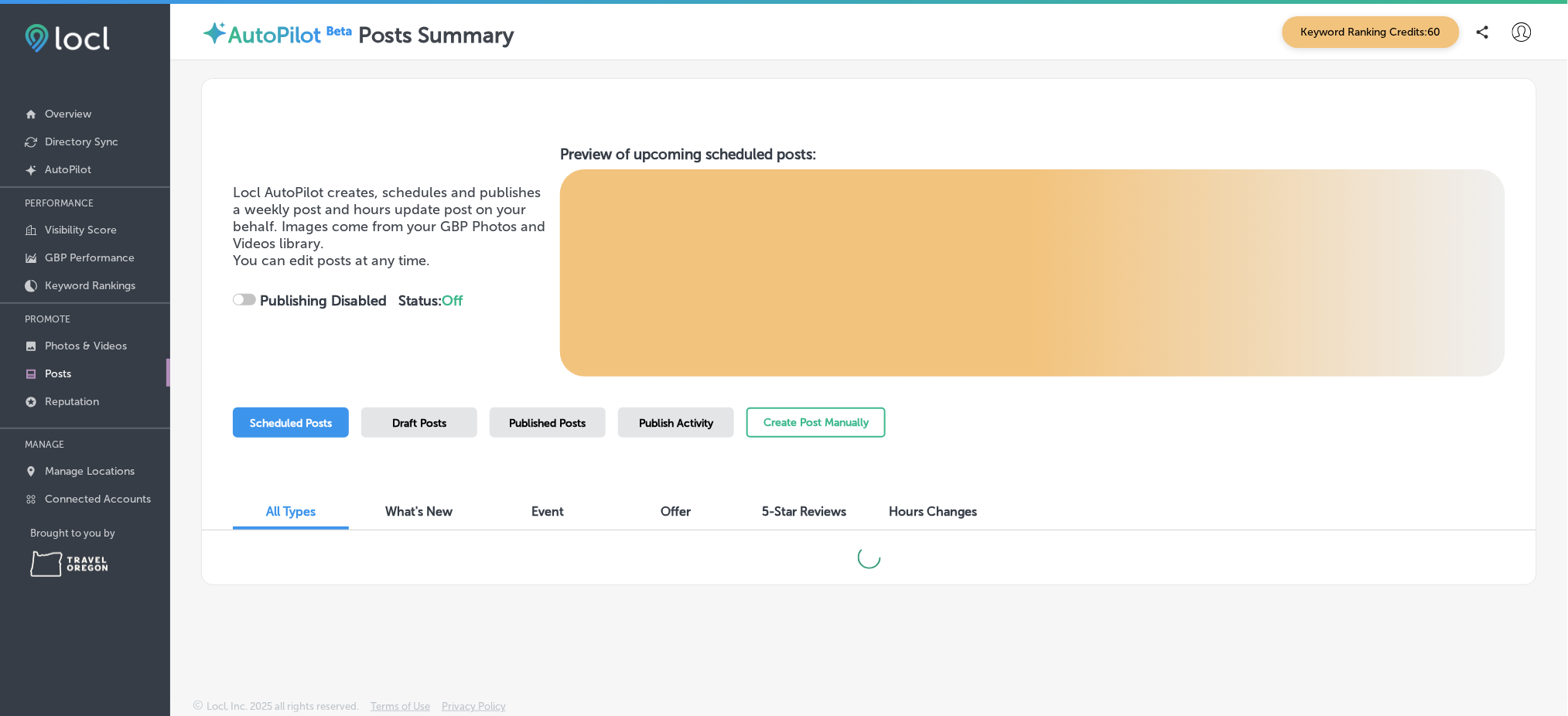
checkbox input "true"
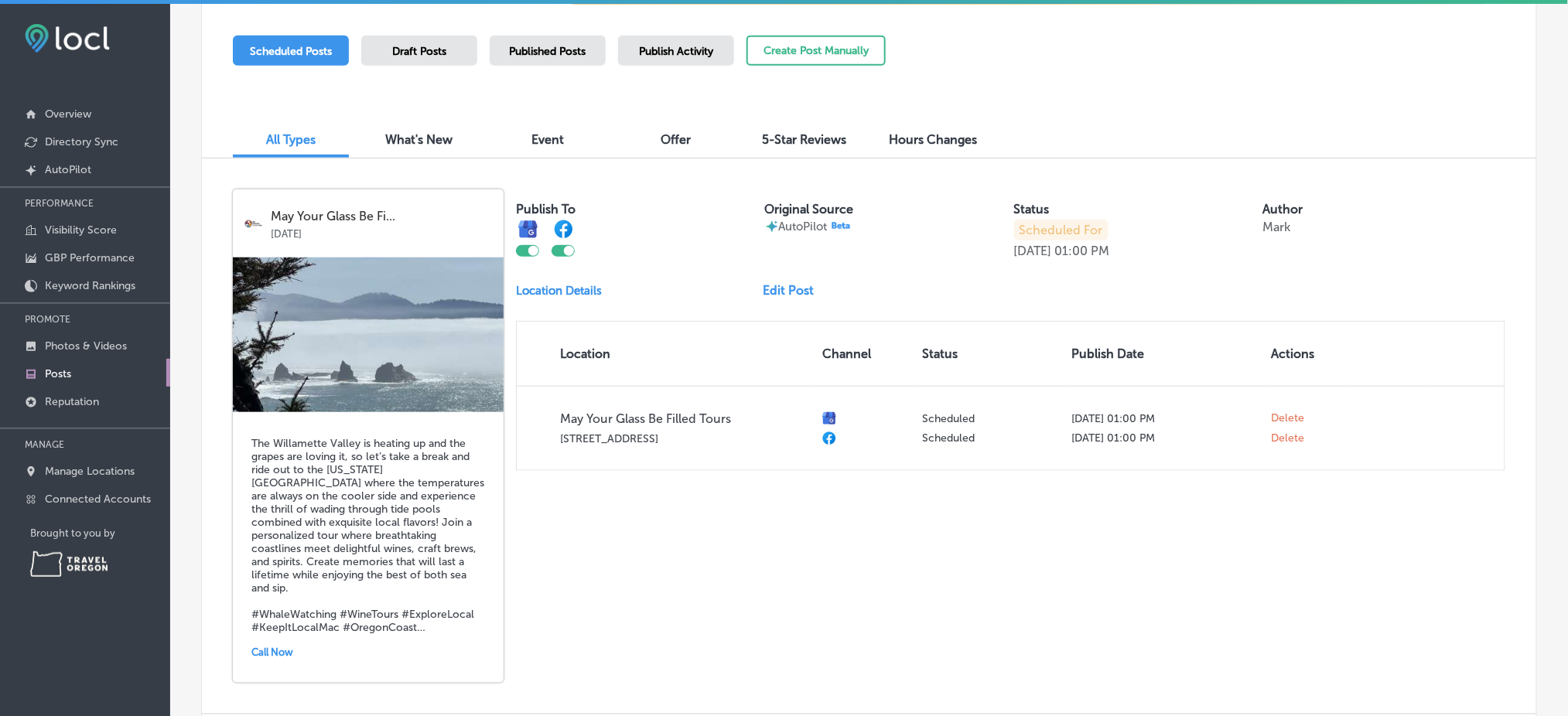
scroll to position [374, 0]
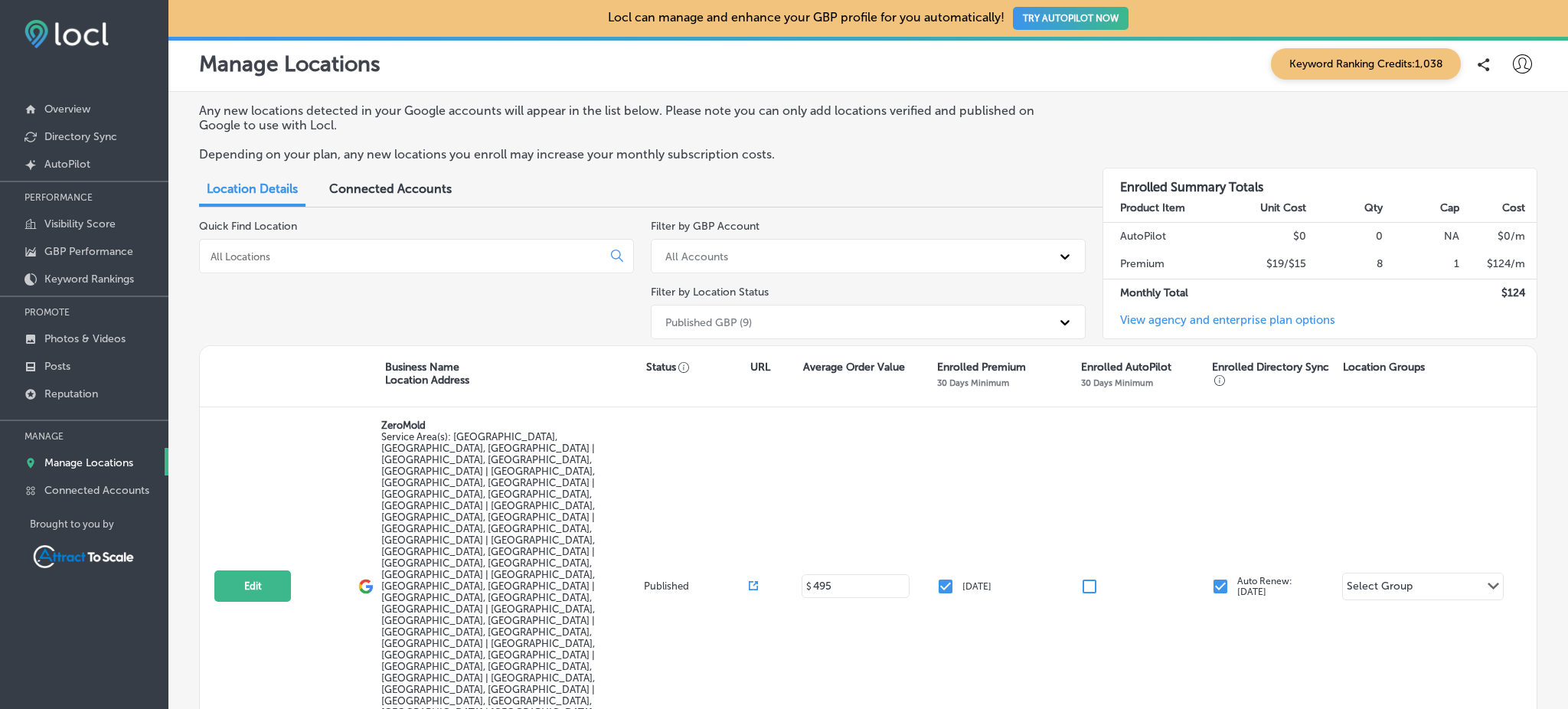
click at [1513, 65] on icon at bounding box center [1522, 64] width 19 height 19
click at [1512, 115] on p "My Account" at bounding box center [1500, 119] width 69 height 18
select select "US"
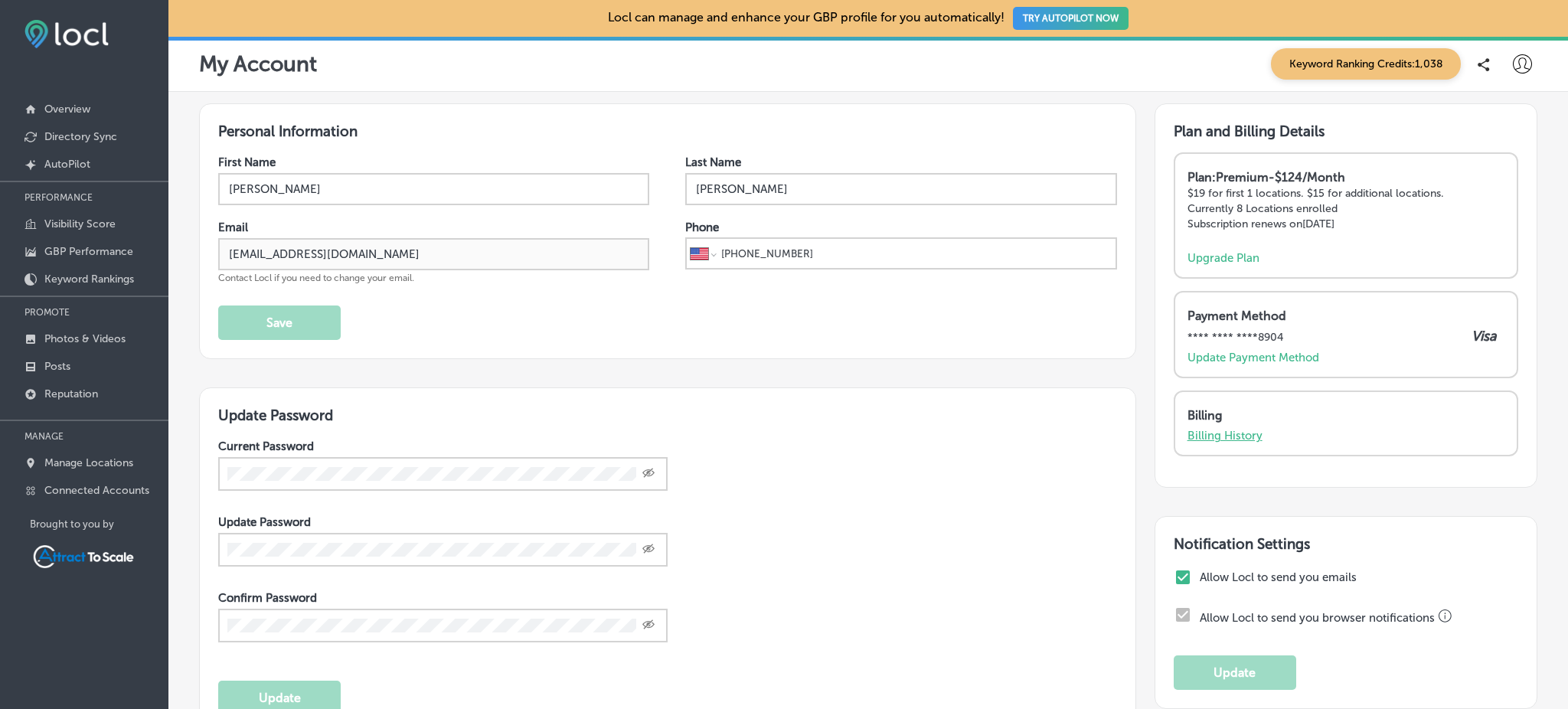
click at [1214, 432] on p "Billing History" at bounding box center [1224, 435] width 75 height 14
